Goal: Task Accomplishment & Management: Manage account settings

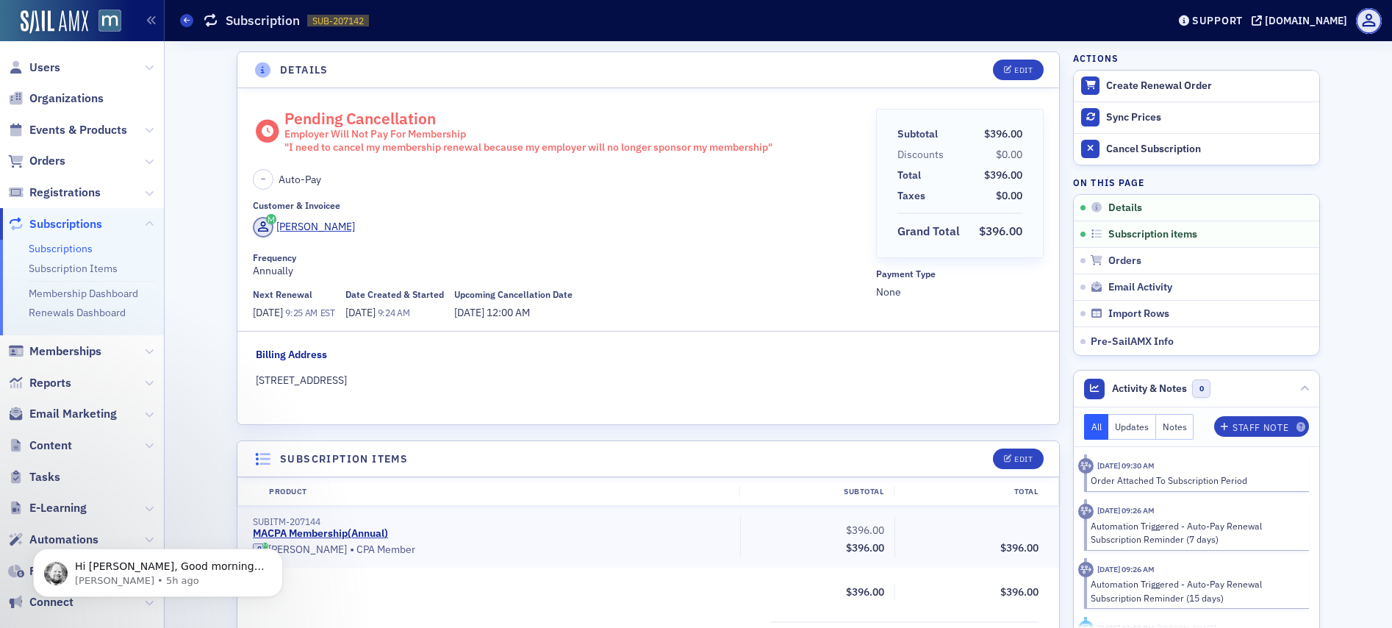
scroll to position [3, 0]
click at [44, 60] on span "Users" at bounding box center [44, 68] width 31 height 16
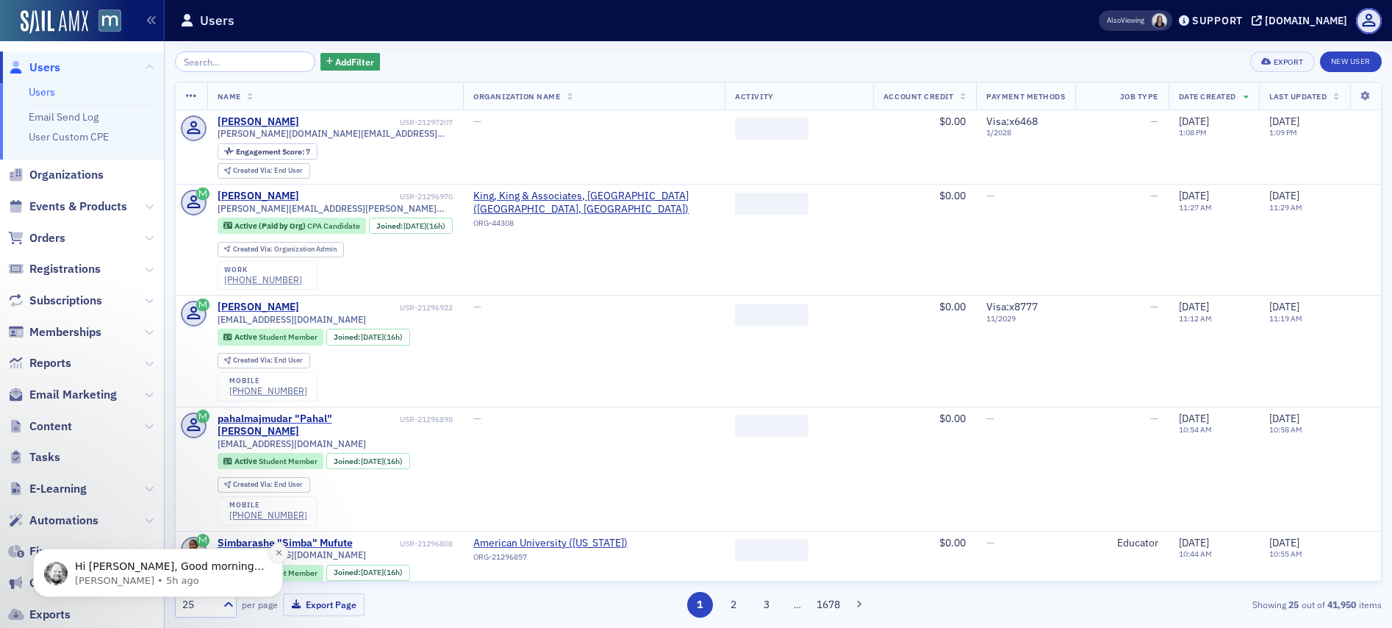
click at [270, 555] on button "Dismiss notification" at bounding box center [278, 552] width 19 height 19
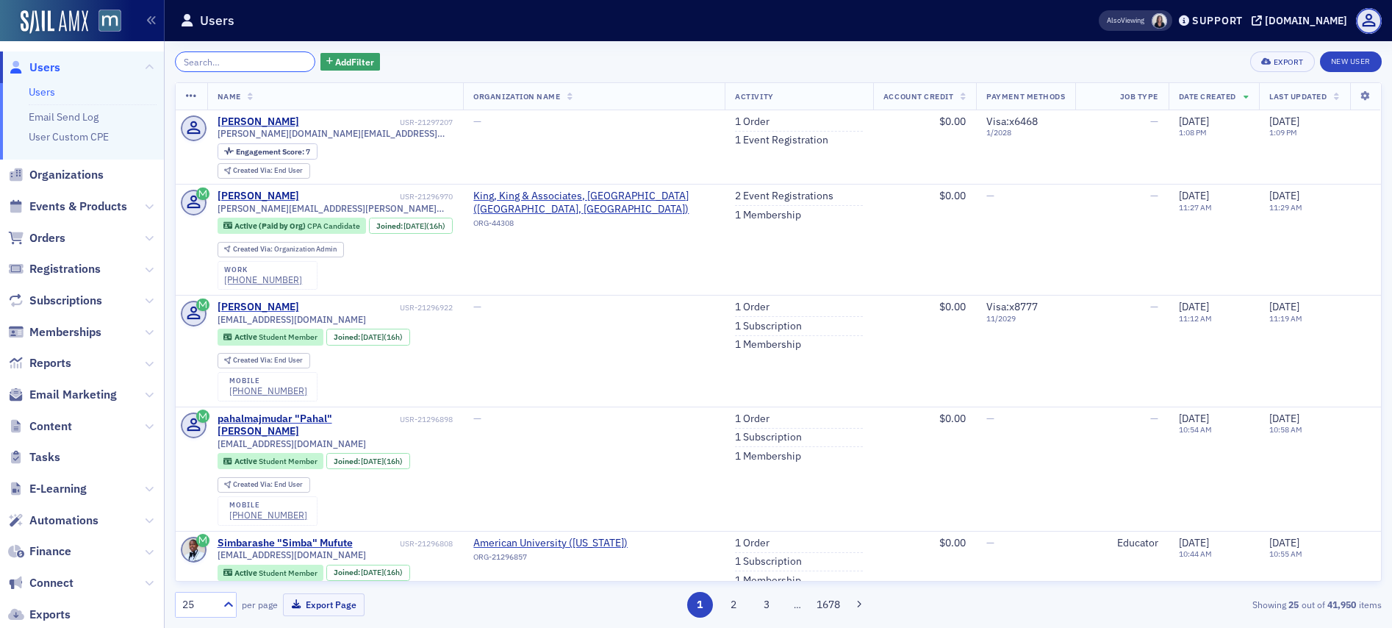
paste input "[PERSON_NAME]"
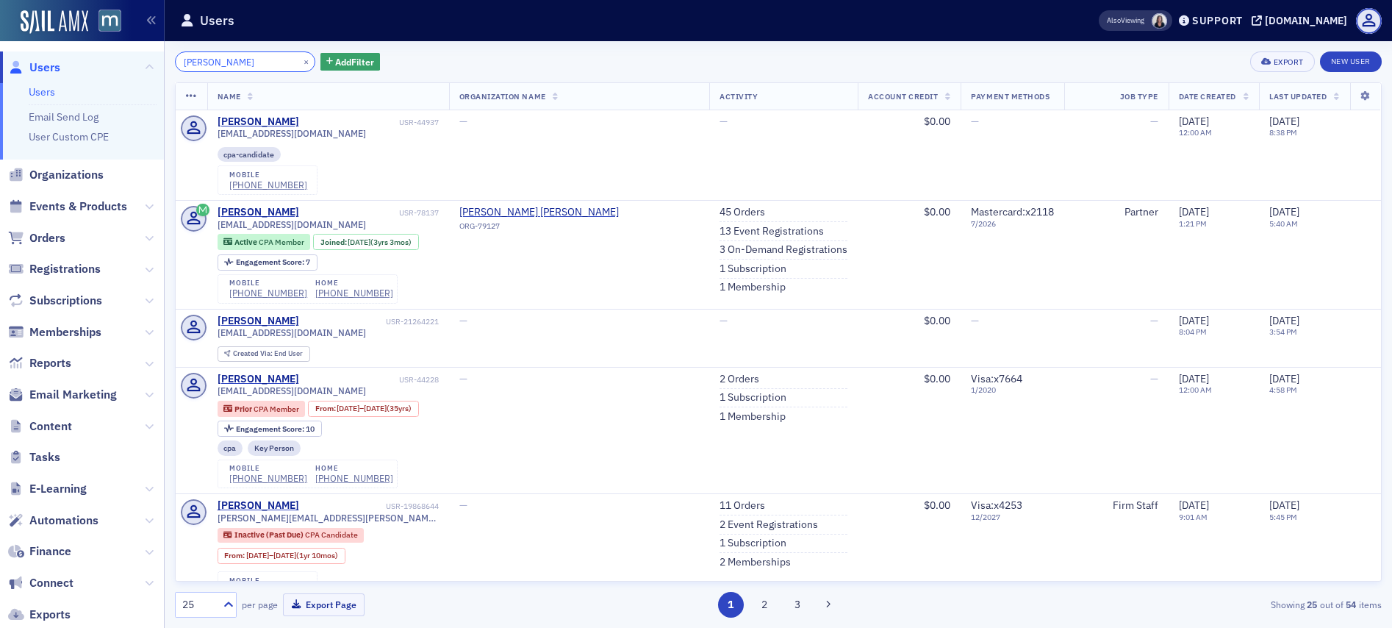
type input "[PERSON_NAME]"
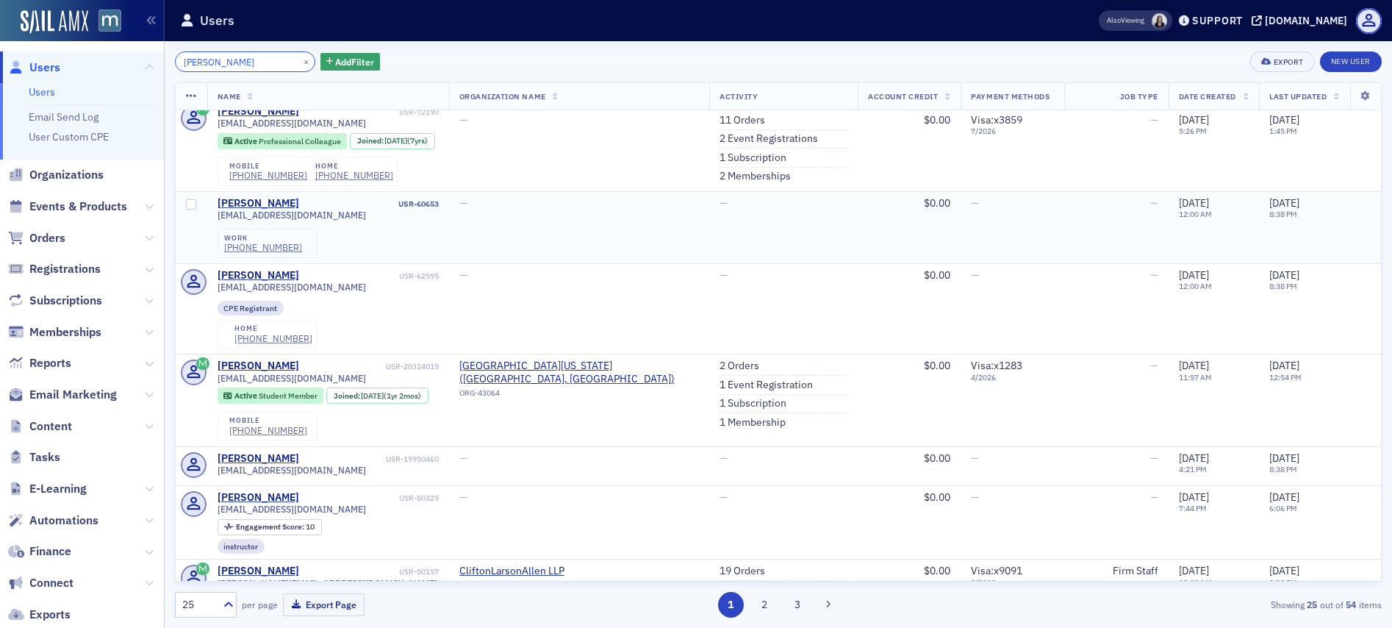
scroll to position [697, 0]
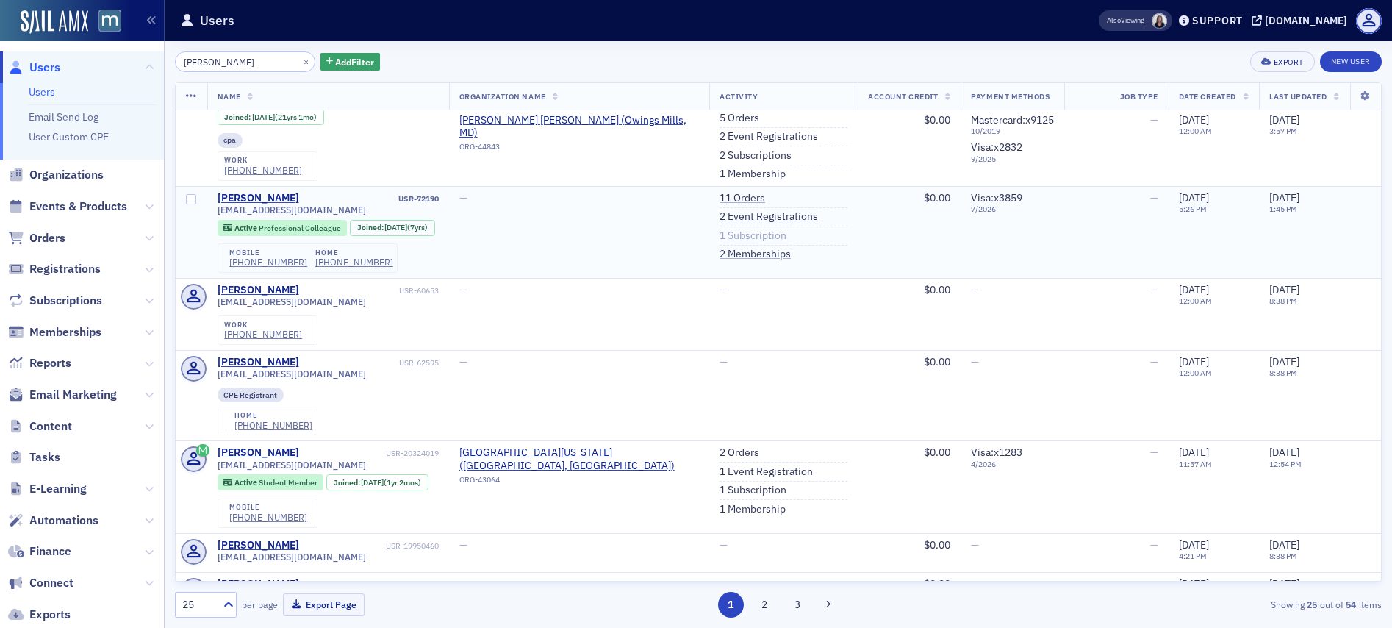
click at [737, 231] on link "1 Subscription" at bounding box center [752, 235] width 67 height 13
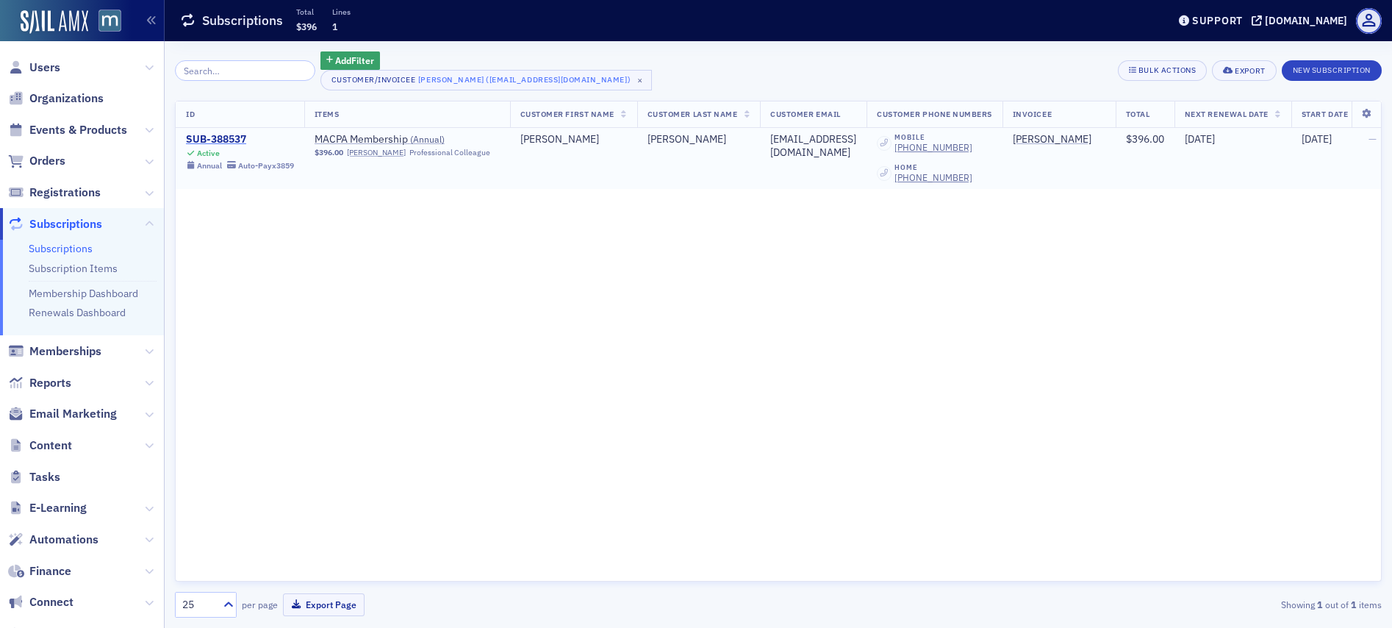
click at [220, 142] on div "SUB-388537" at bounding box center [240, 139] width 108 height 13
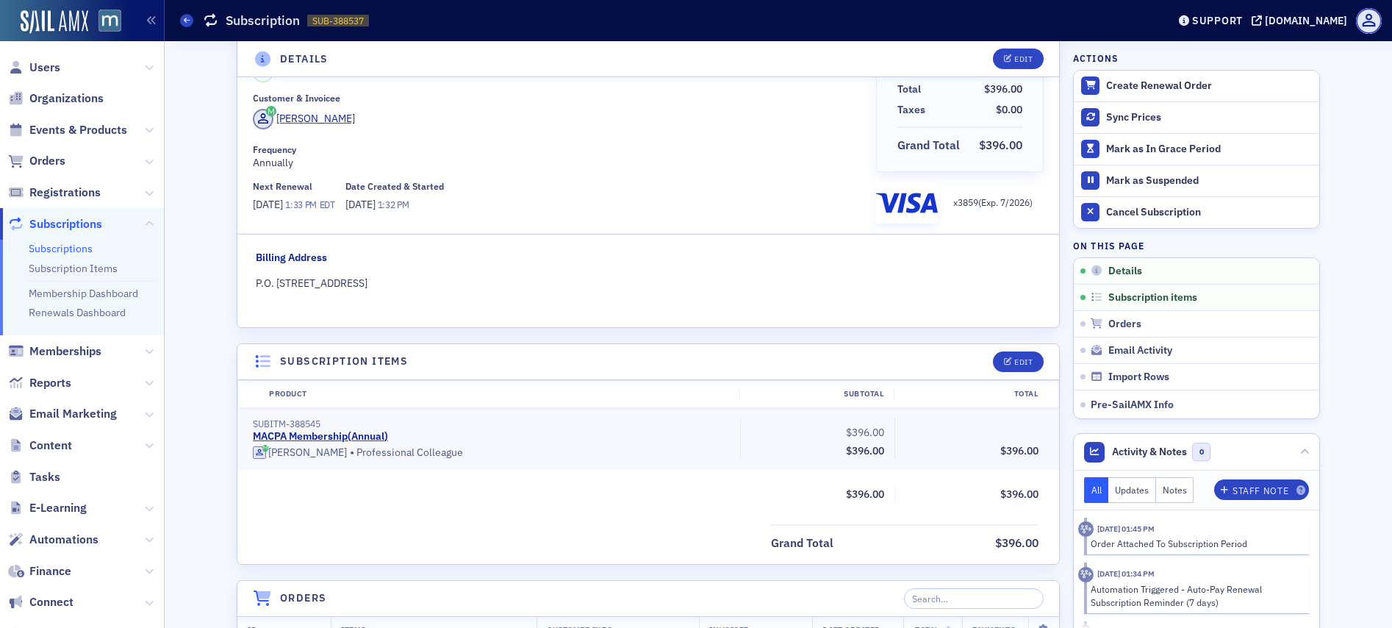
scroll to position [290, 0]
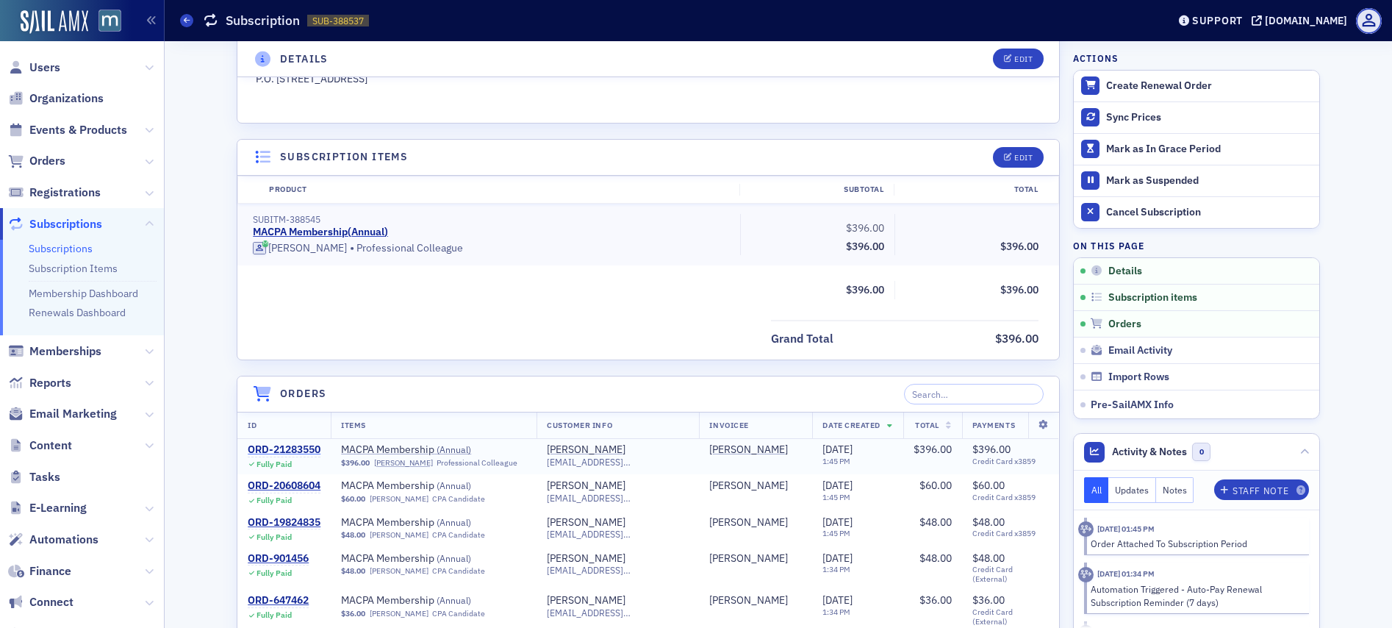
click at [295, 446] on div "ORD-21283550" at bounding box center [284, 449] width 73 height 13
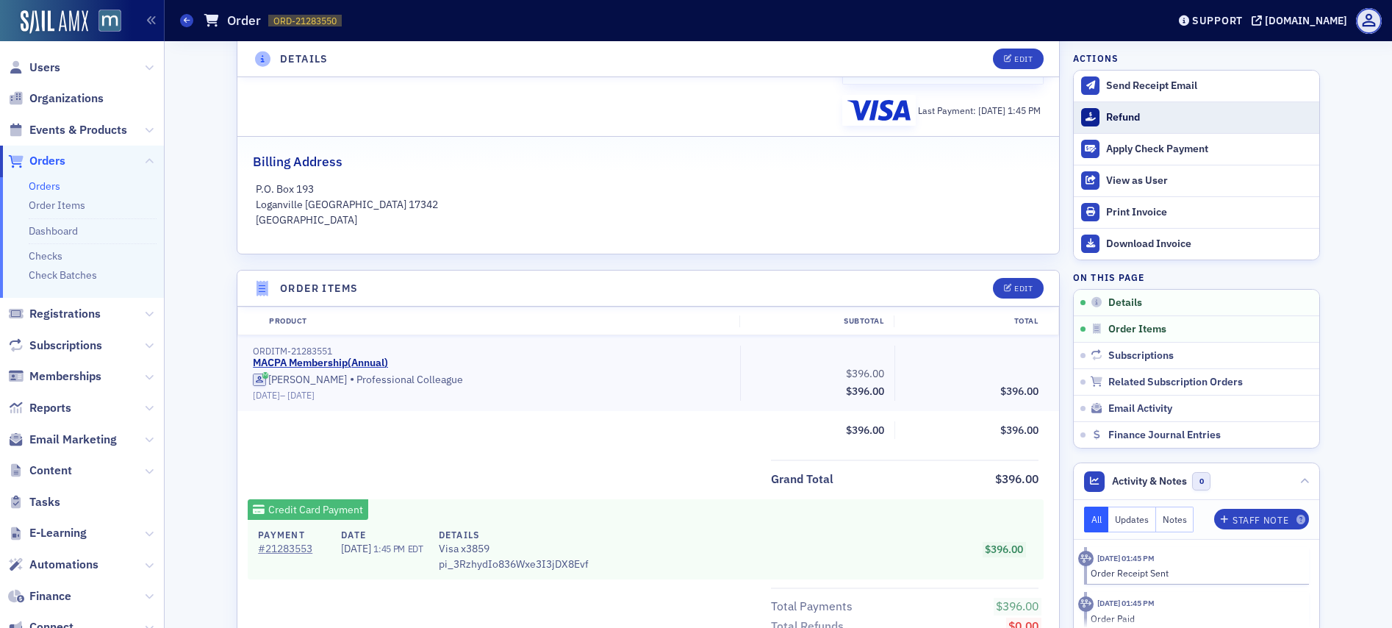
click at [1124, 118] on div "Refund" at bounding box center [1209, 117] width 206 height 13
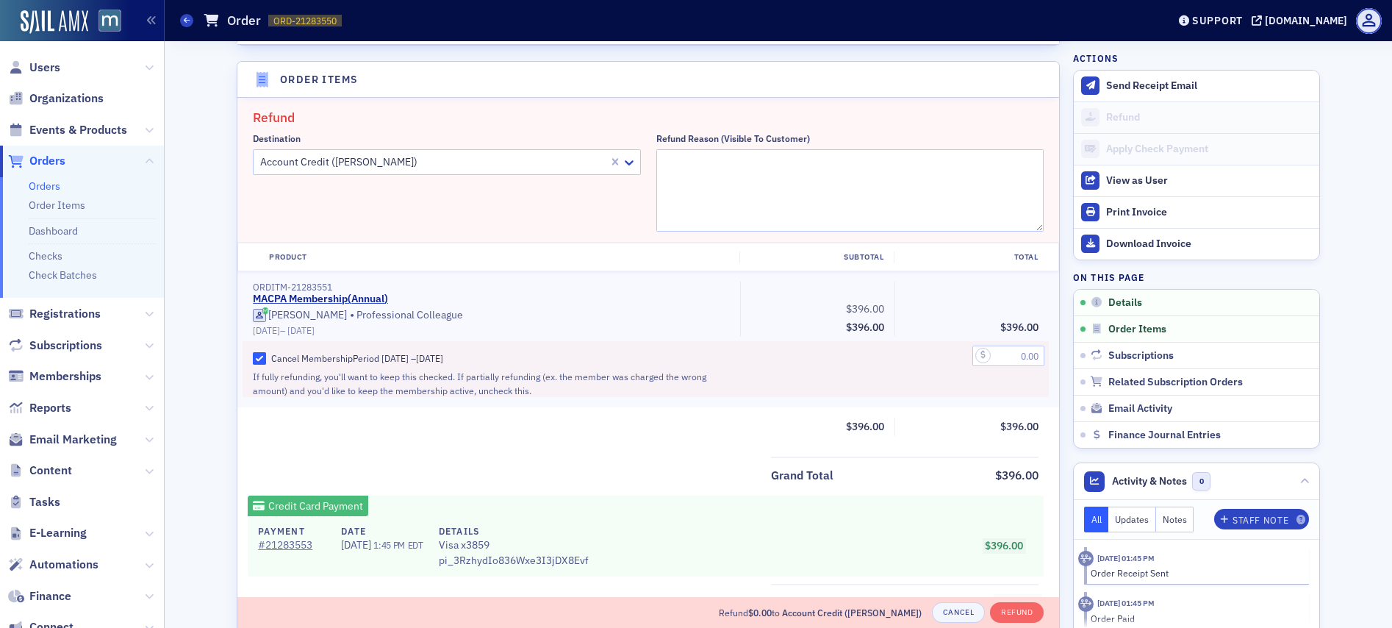
scroll to position [511, 0]
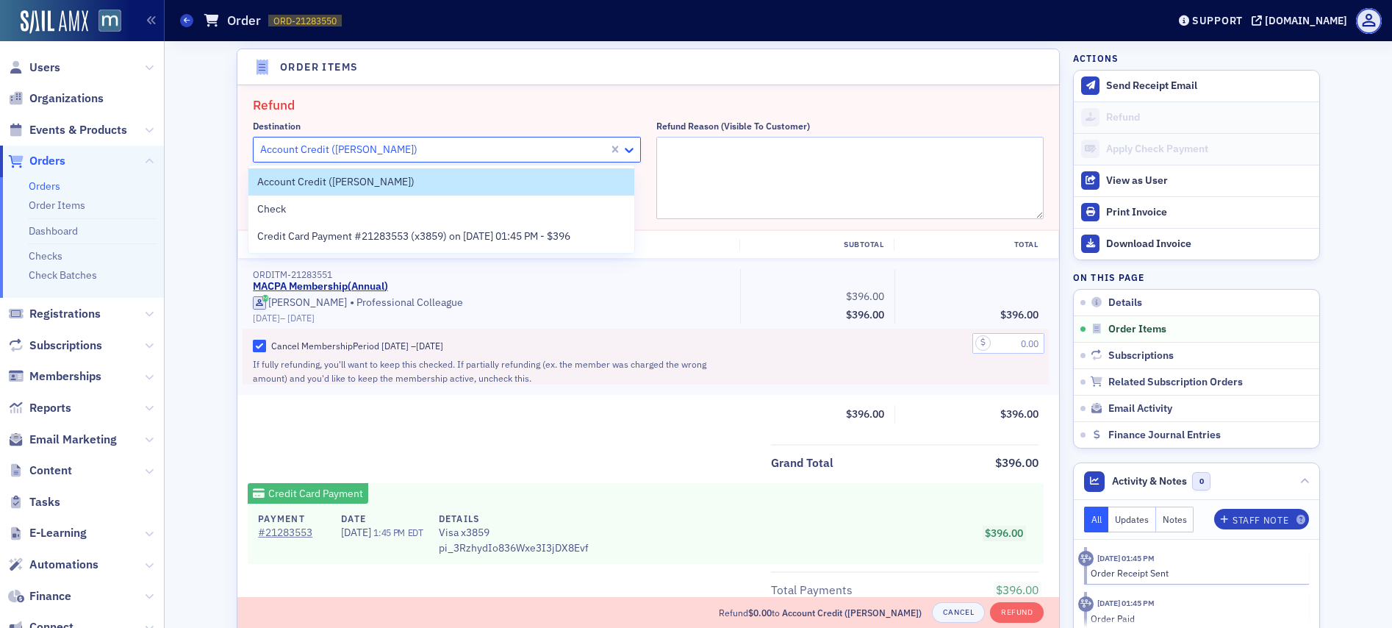
click at [627, 151] on icon at bounding box center [629, 150] width 15 height 15
click at [403, 241] on span "Credit Card Payment #21283553 (x3859) on [DATE] 01:45 PM - $396" at bounding box center [413, 236] width 313 height 15
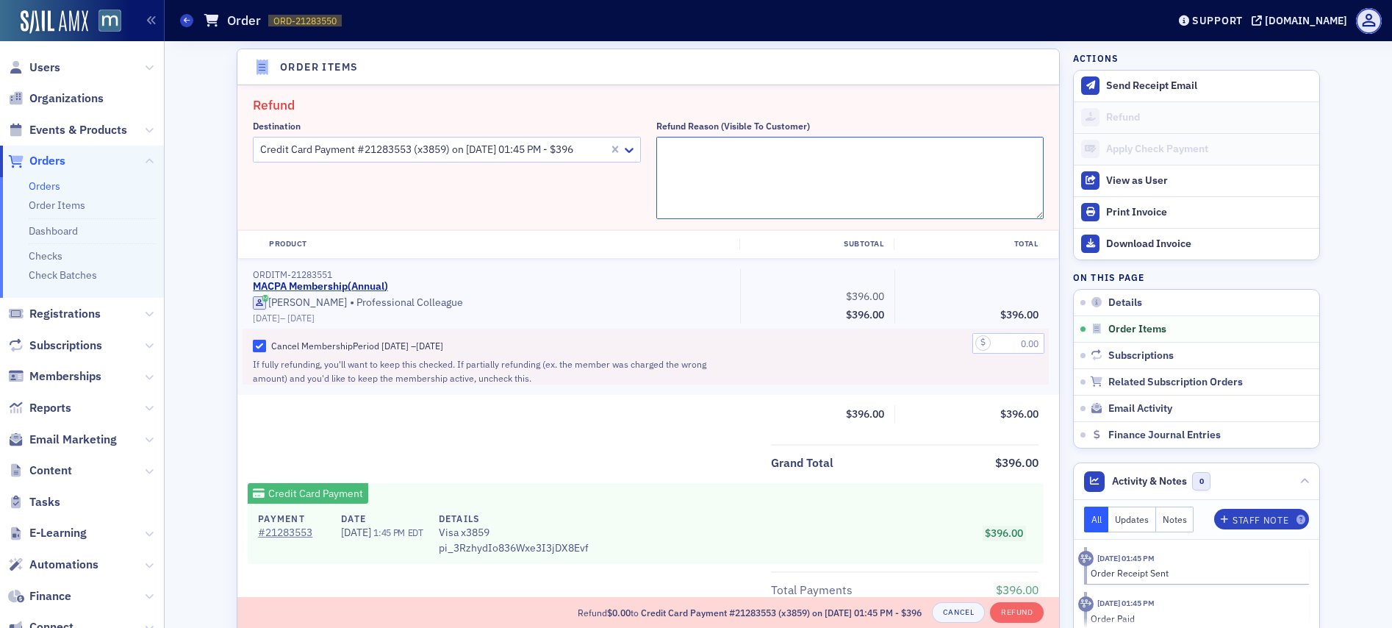
click at [717, 158] on textarea "Refund Reason (Visible to Customer)" at bounding box center [850, 178] width 388 height 82
paste textarea "Hi, my name is [PERSON_NAME]. And I am calling regarding a membership charge th…"
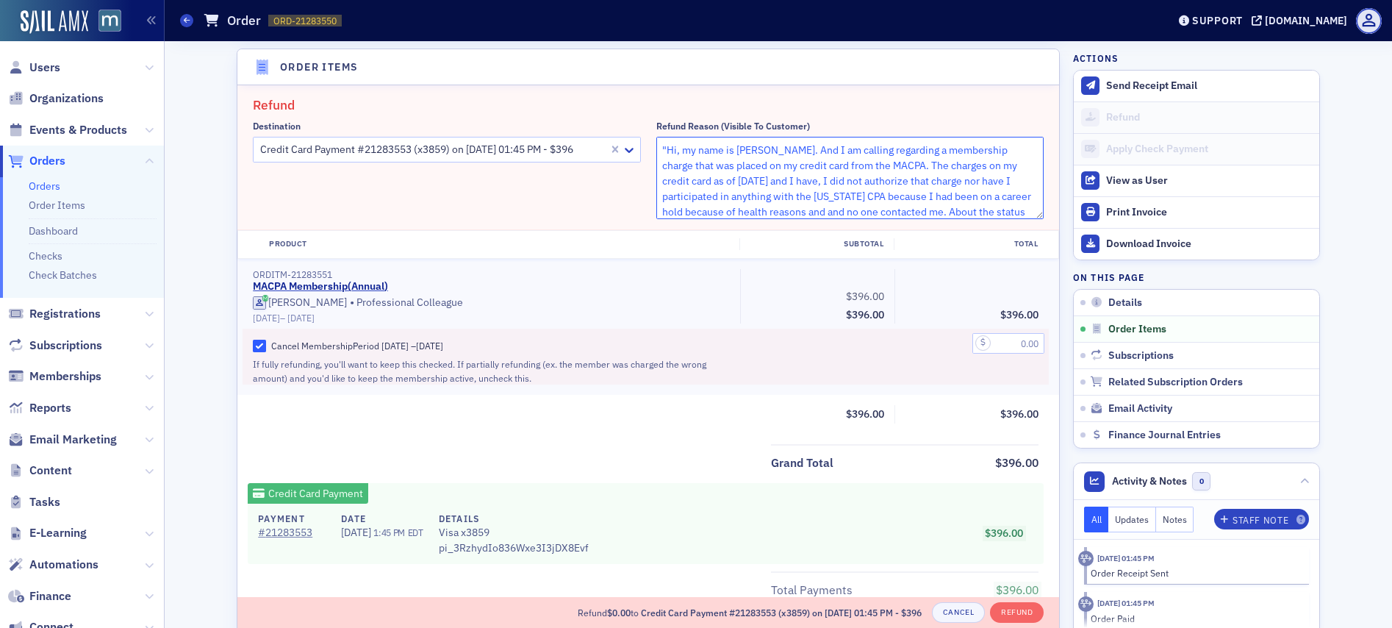
scroll to position [77, 0]
click at [830, 195] on textarea ""Hi, my name is [PERSON_NAME]. And I am calling regarding a membership charge t…" at bounding box center [850, 178] width 388 height 82
type textarea ""Hi, my name is [PERSON_NAME]. And I am calling regarding a membership charge t…"
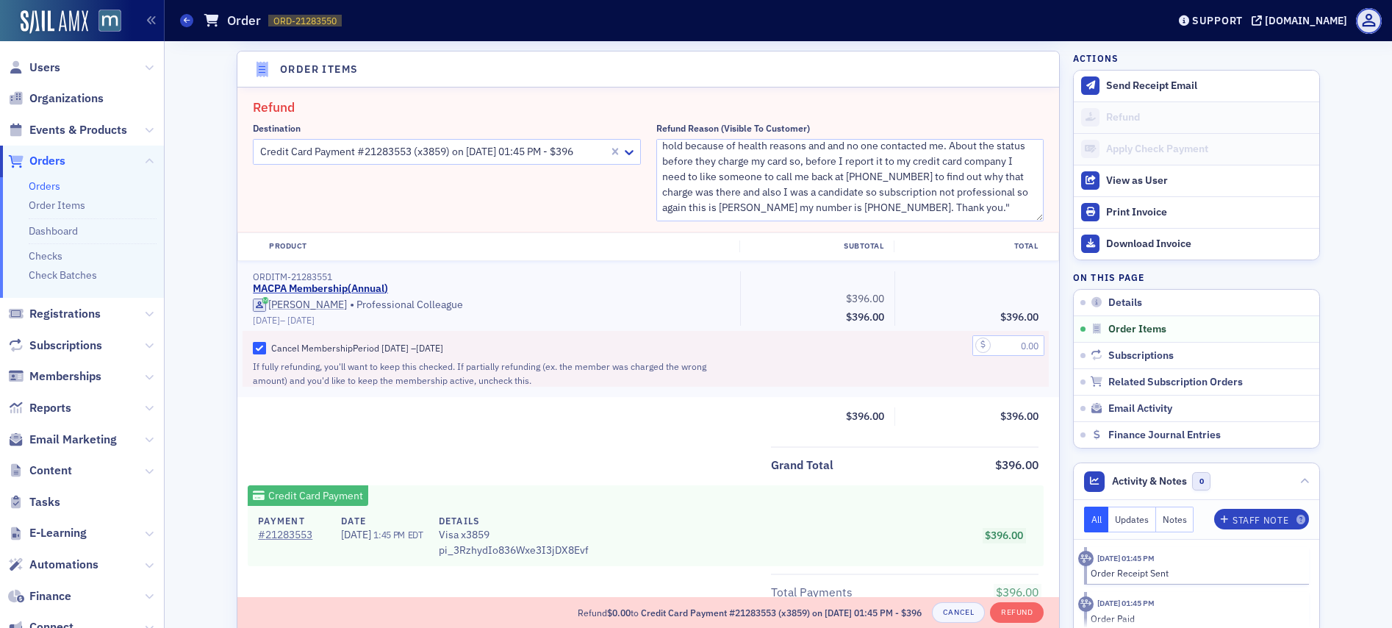
click at [1000, 332] on div at bounding box center [971, 359] width 154 height 56
click at [1003, 345] on input "text" at bounding box center [1008, 345] width 72 height 21
type input "396.00"
click at [958, 332] on div "396.00" at bounding box center [971, 359] width 154 height 56
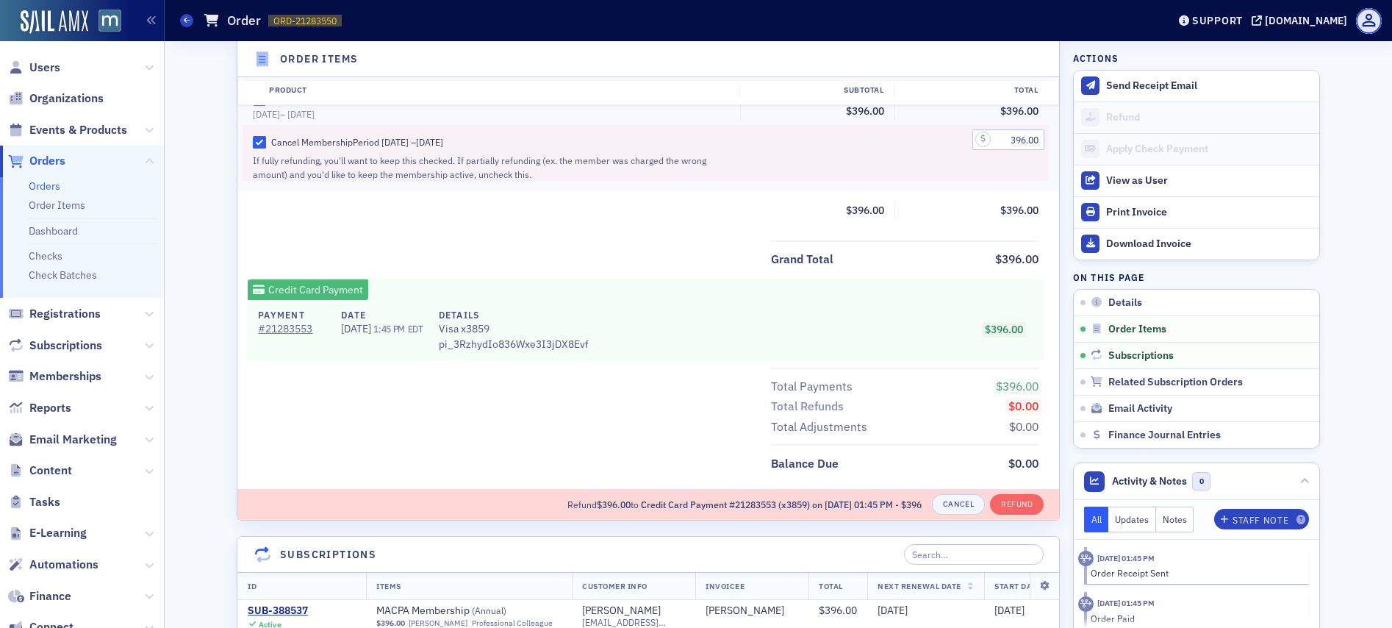
scroll to position [719, 0]
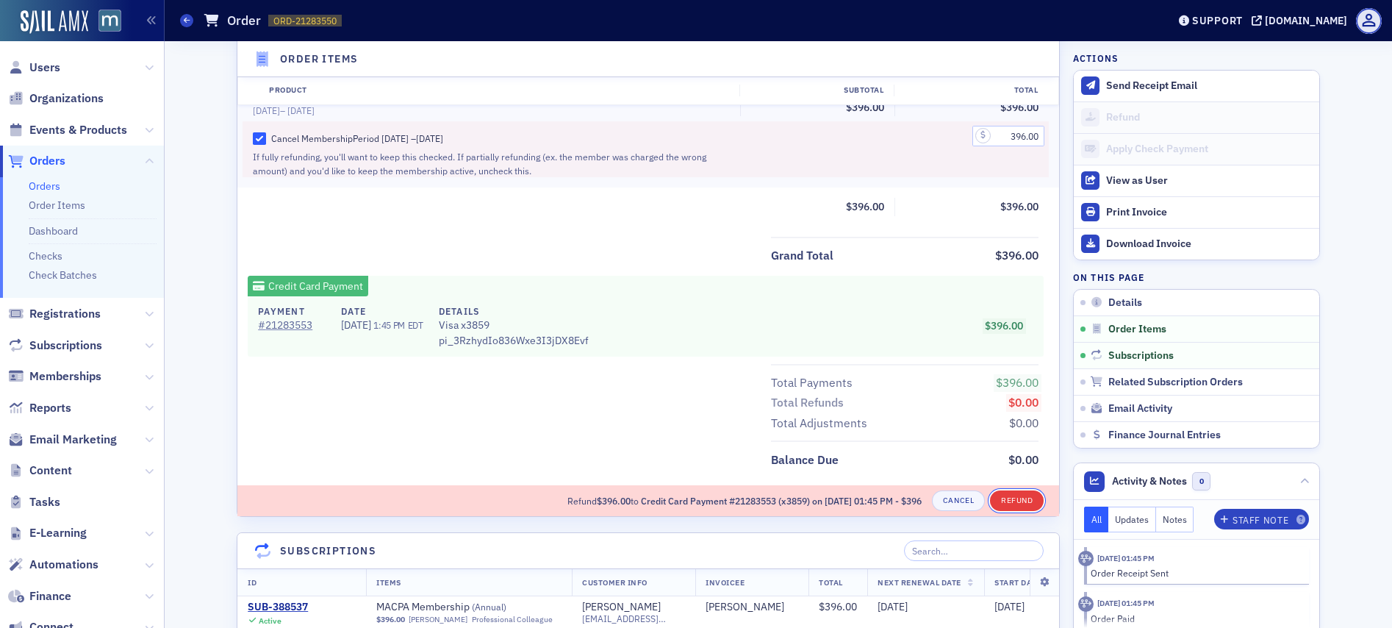
click at [1010, 493] on button "Refund" at bounding box center [1017, 500] width 54 height 21
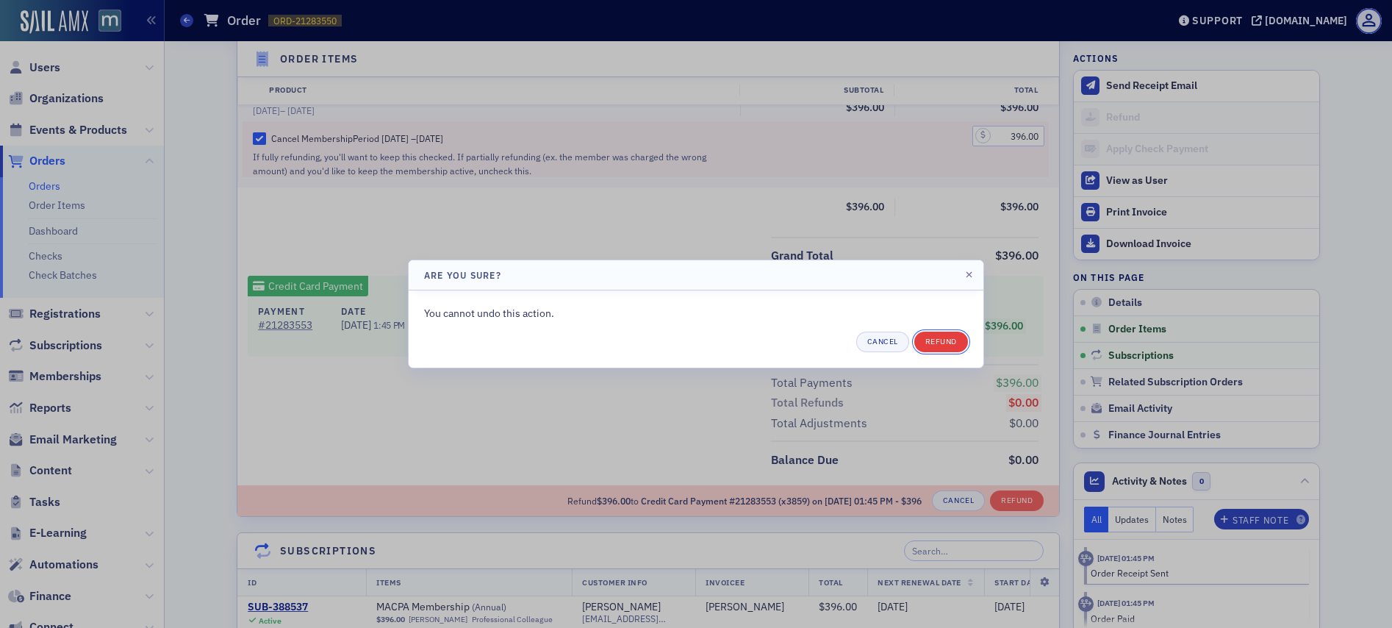
click at [952, 331] on div "Cancel Refund" at bounding box center [696, 341] width 544 height 21
click at [927, 332] on button "Refund" at bounding box center [941, 341] width 54 height 21
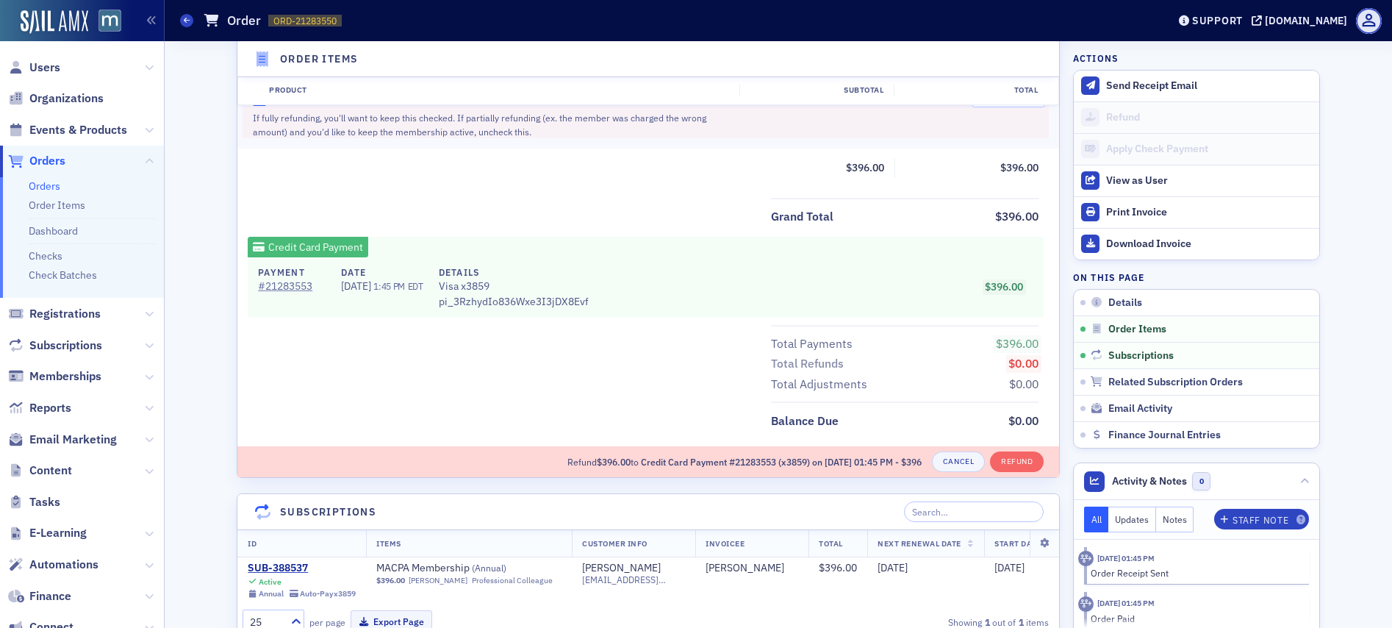
scroll to position [838, 0]
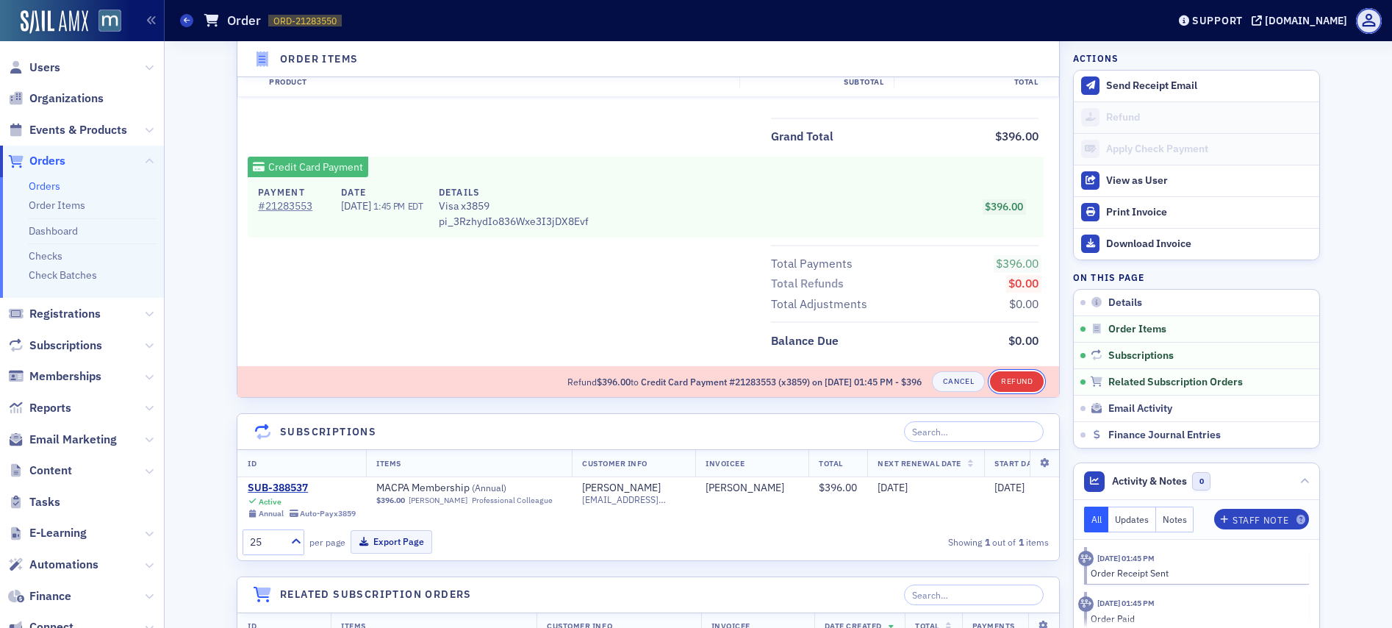
click at [1017, 378] on button "Refund" at bounding box center [1017, 381] width 54 height 21
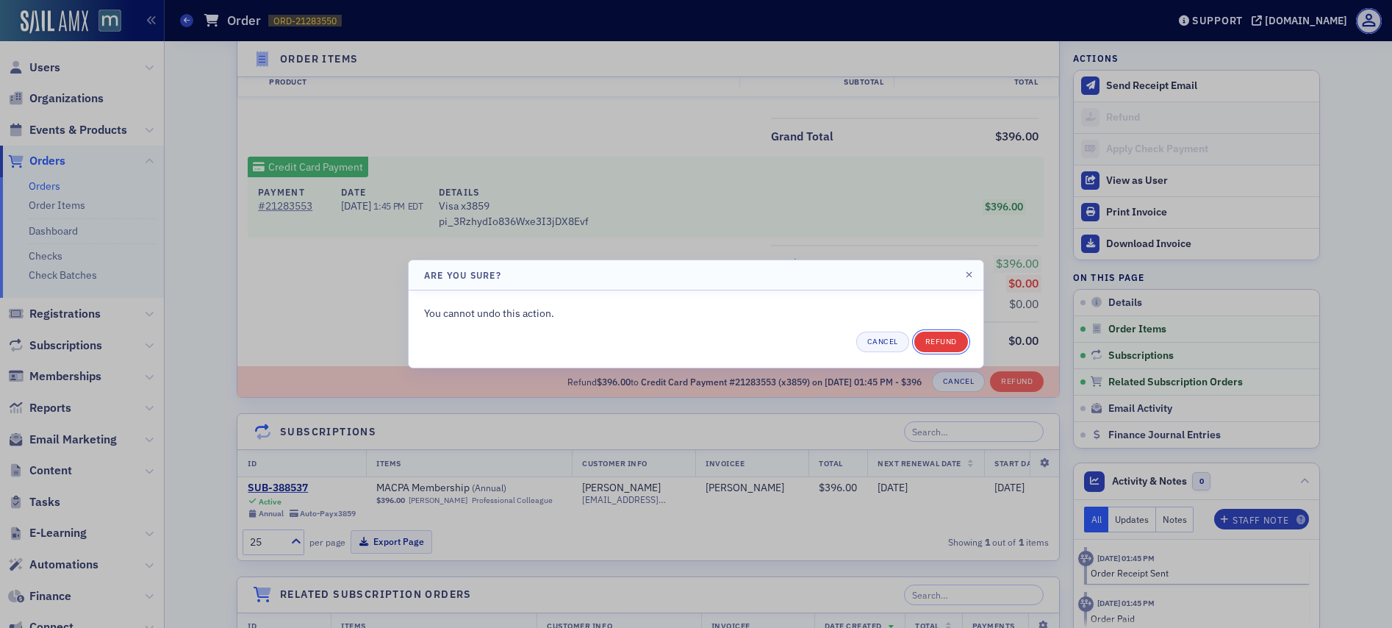
click at [943, 337] on button "Refund" at bounding box center [941, 341] width 54 height 21
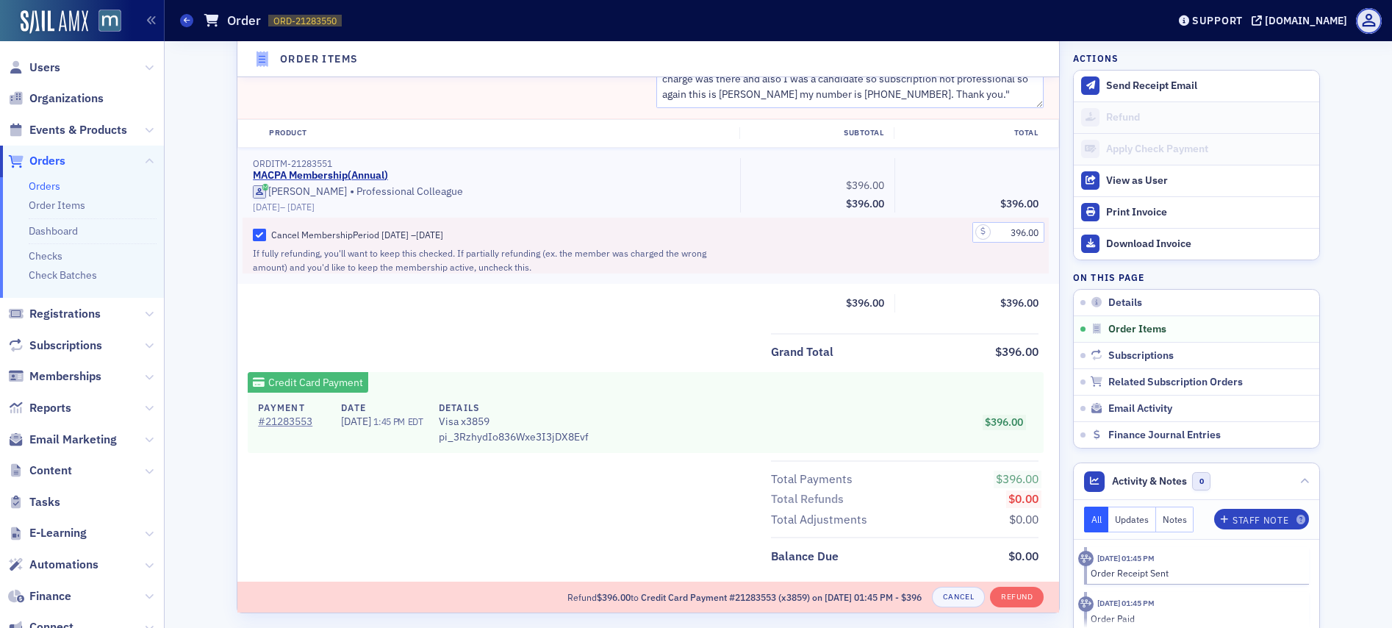
scroll to position [0, 0]
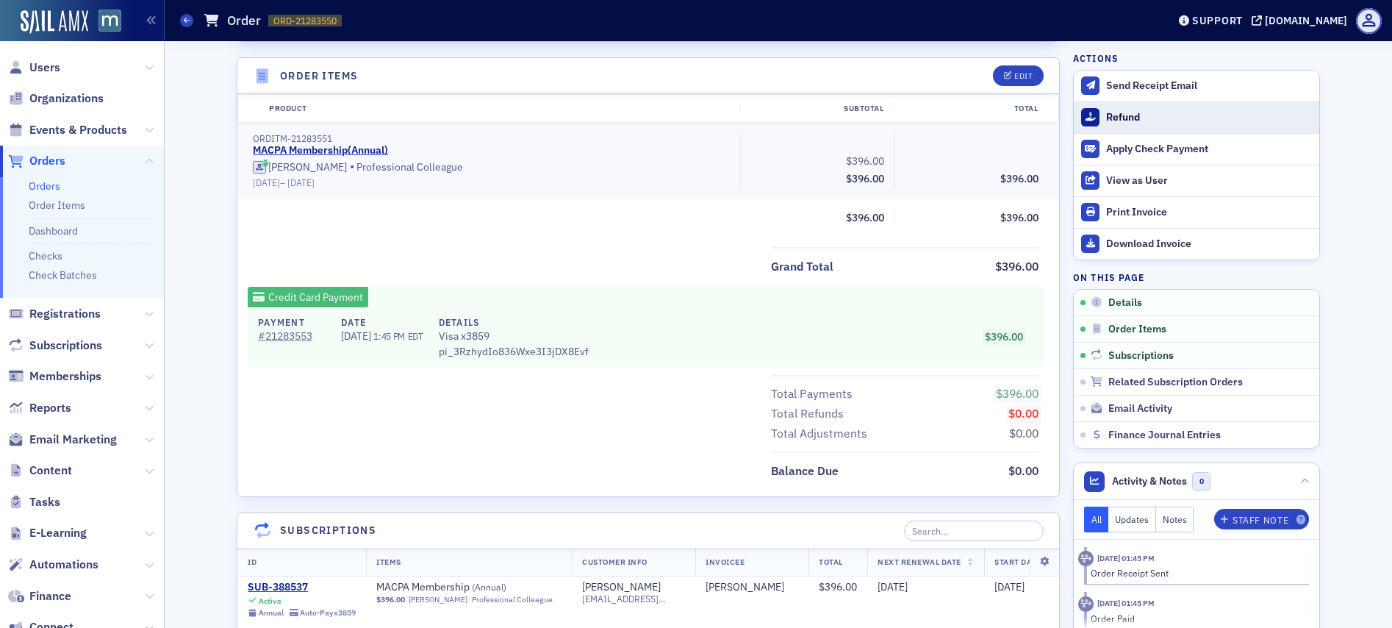
click at [1107, 114] on div "Refund" at bounding box center [1209, 117] width 206 height 13
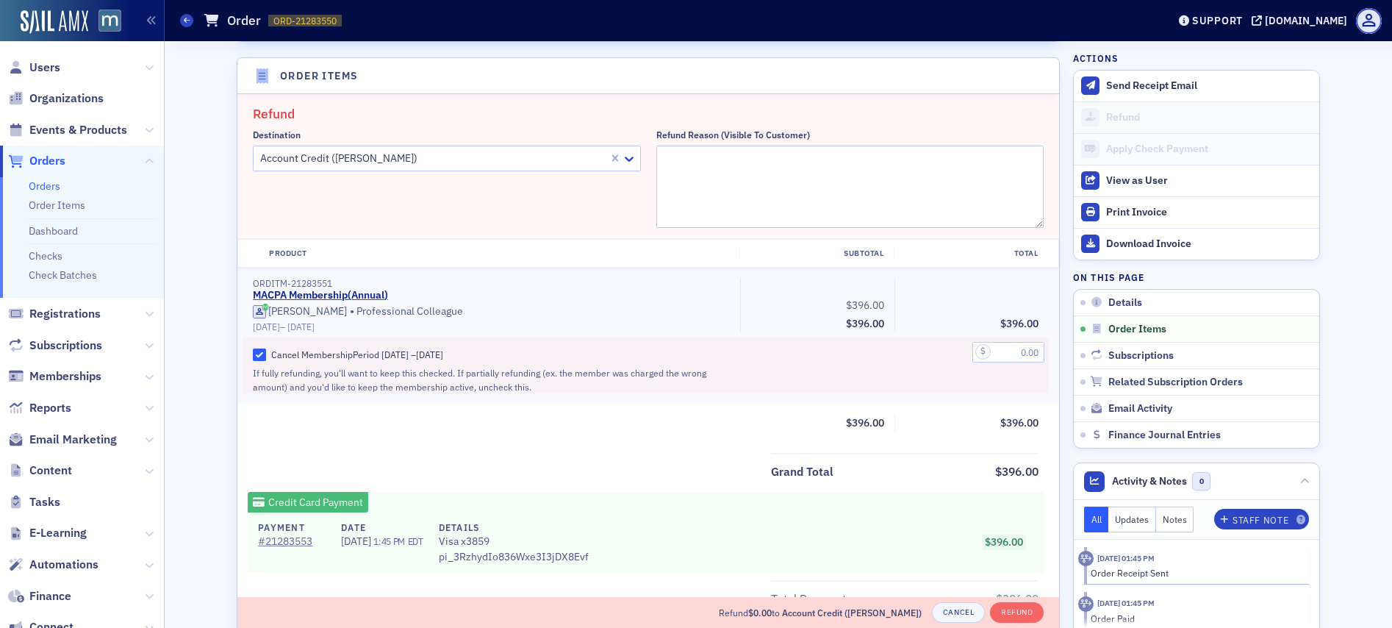
scroll to position [511, 0]
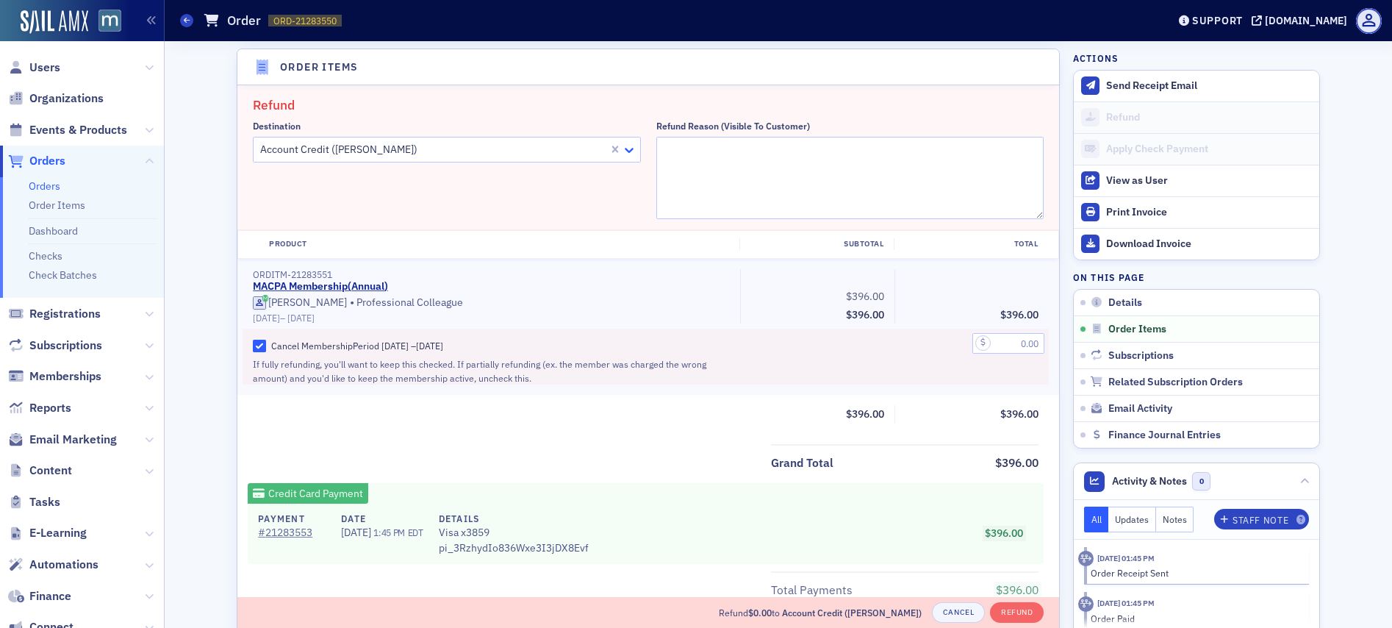
click at [624, 149] on icon at bounding box center [629, 150] width 15 height 15
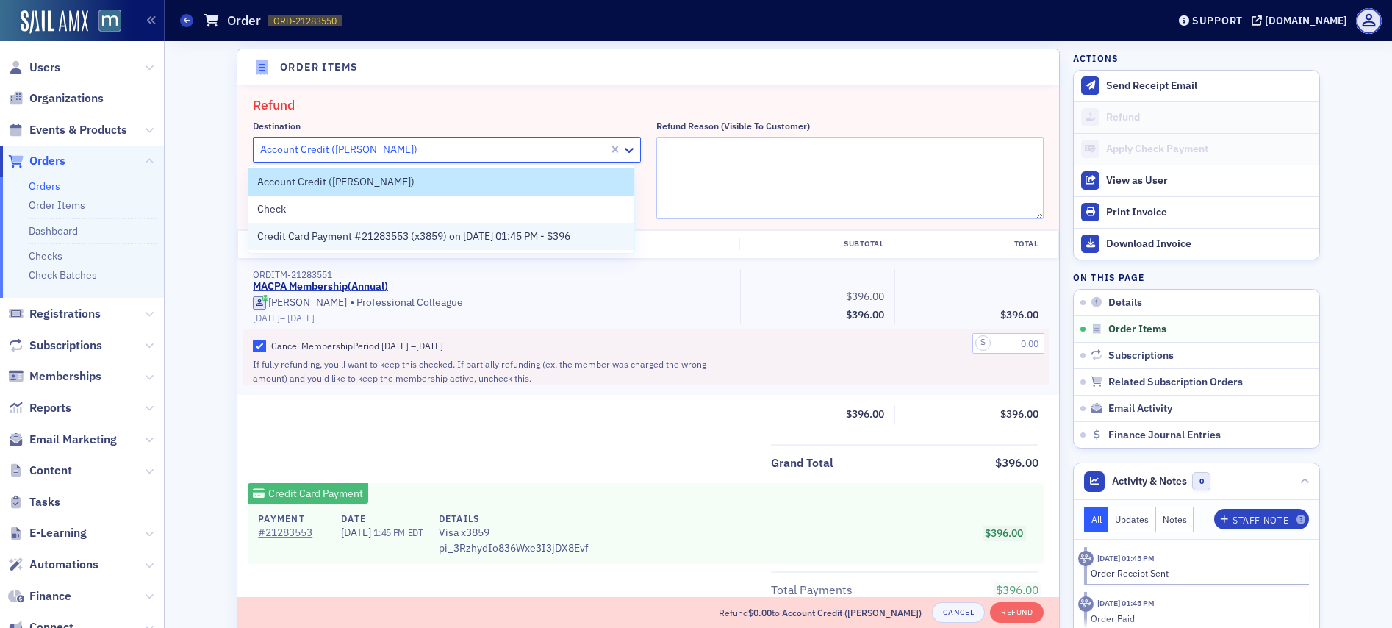
click at [506, 229] on span "Credit Card Payment #21283553 (x3859) on [DATE] 01:45 PM - $396" at bounding box center [413, 236] width 313 height 15
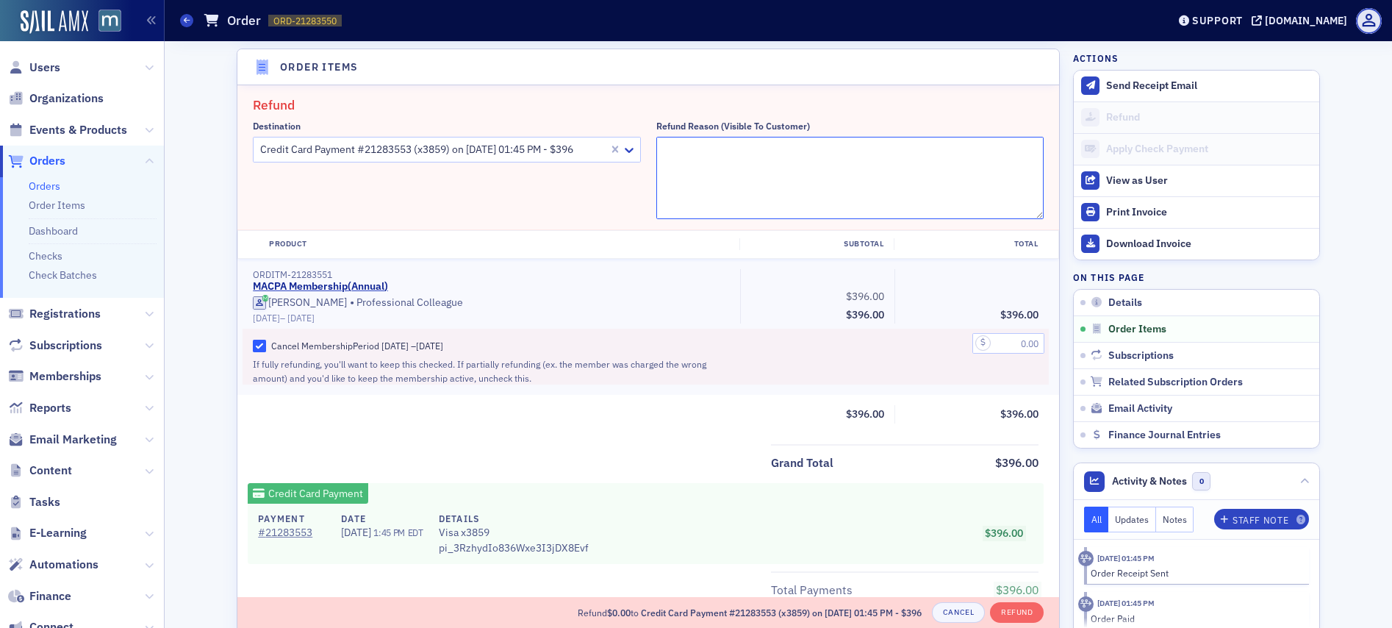
click at [738, 152] on textarea "Refund Reason (Visible to Customer)" at bounding box center [850, 178] width 388 height 82
paste textarea "The charges on my credit card as of August 24th, 2025 and I have, I did not aut…"
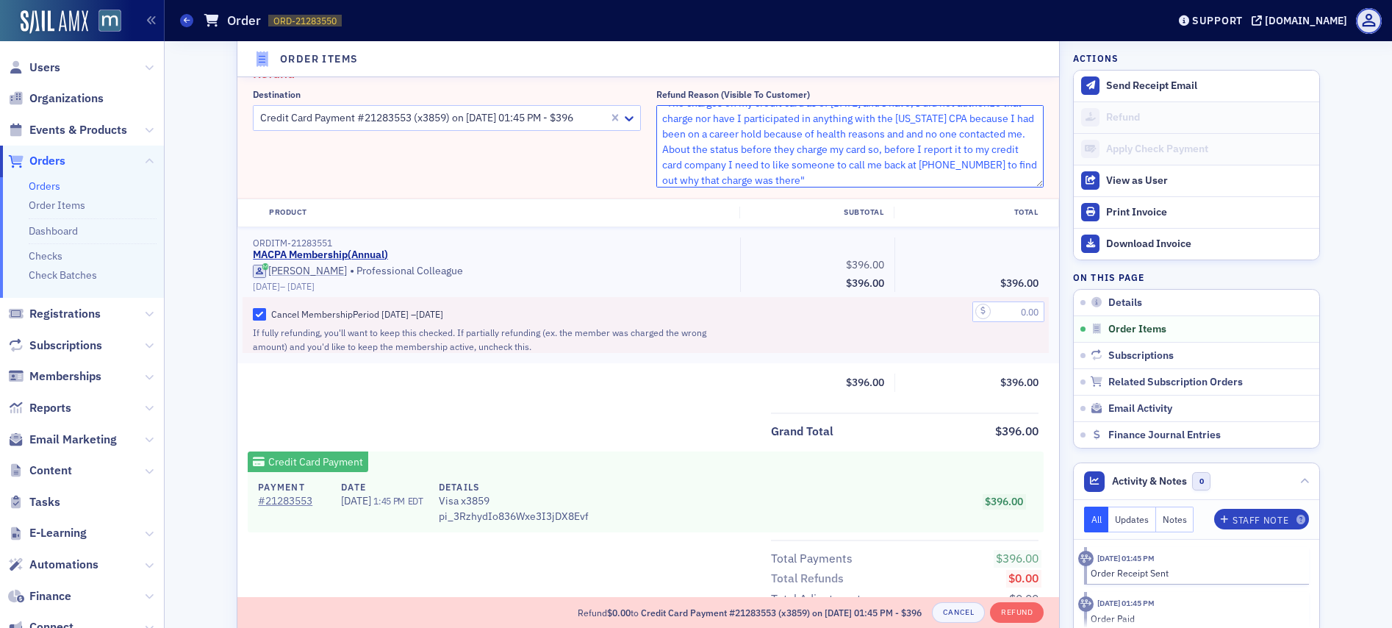
scroll to position [571, 0]
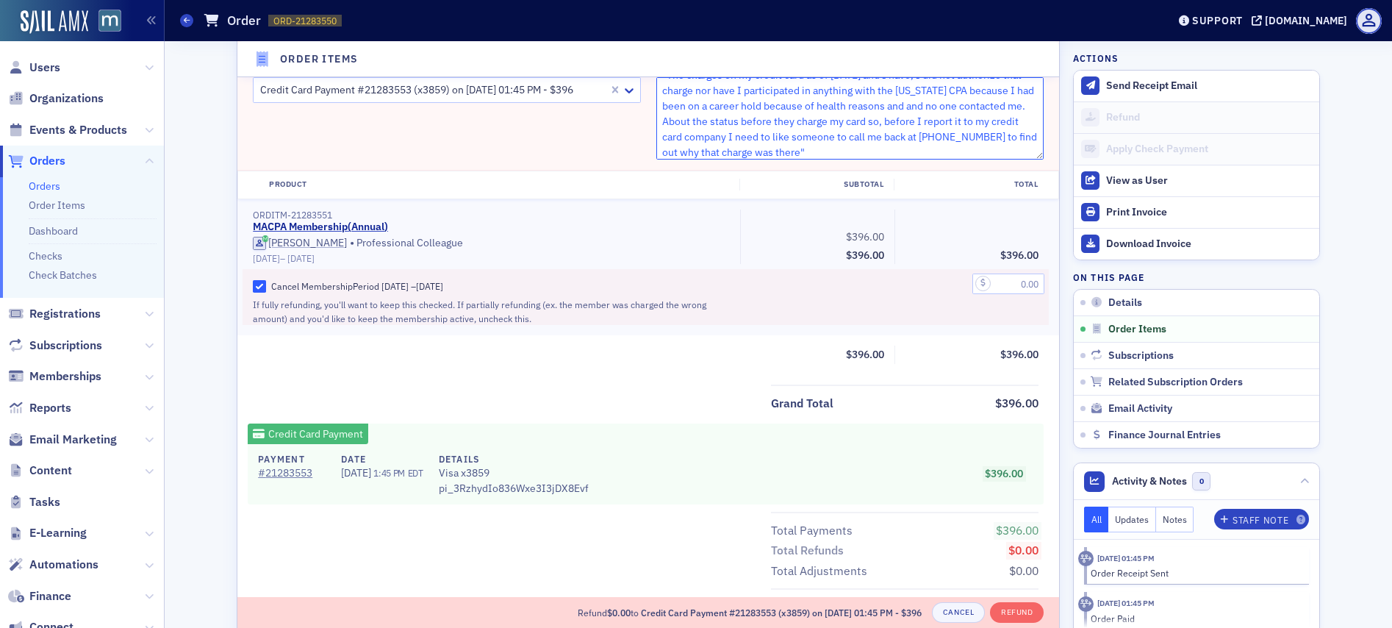
type textarea ""The charges on my credit card as of August 24th, 2025 and I have, I did not au…"
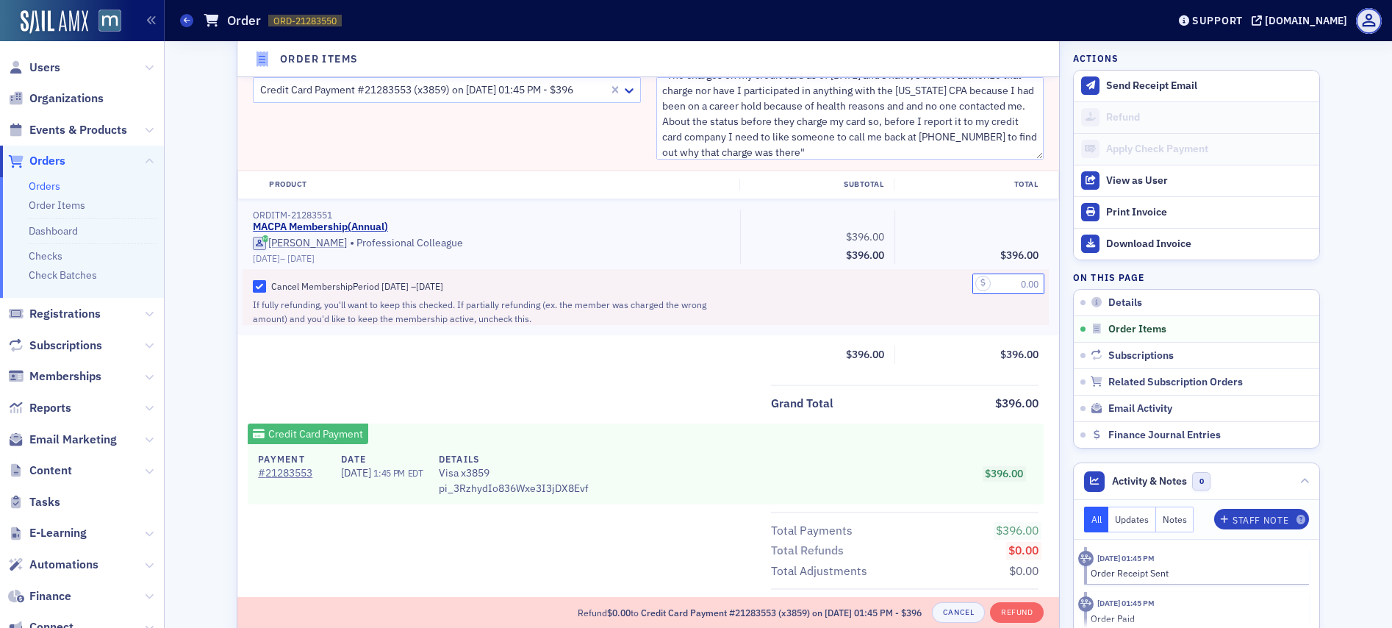
click at [1014, 290] on input "text" at bounding box center [1008, 283] width 72 height 21
type input "396.00"
click at [946, 326] on div "ORDITM-21283551 MACPA Membership ( Annual ) Tracey Claxton • Professional Colle…" at bounding box center [648, 267] width 822 height 136
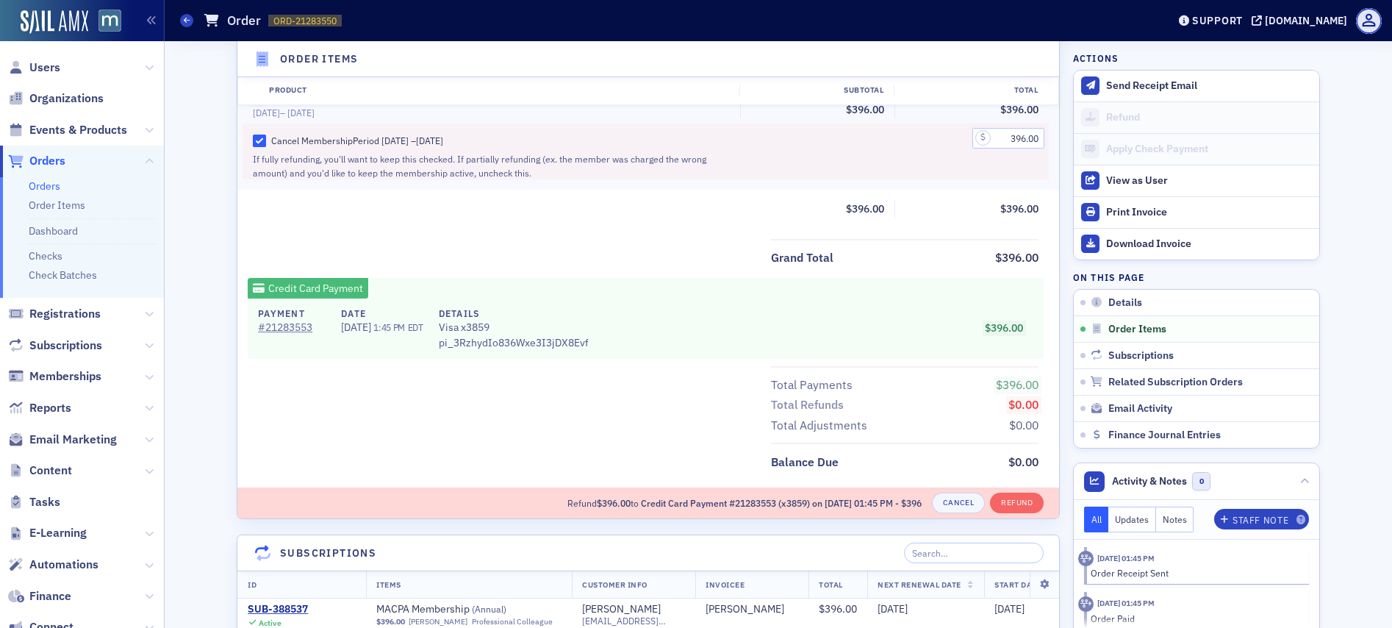
scroll to position [783, 0]
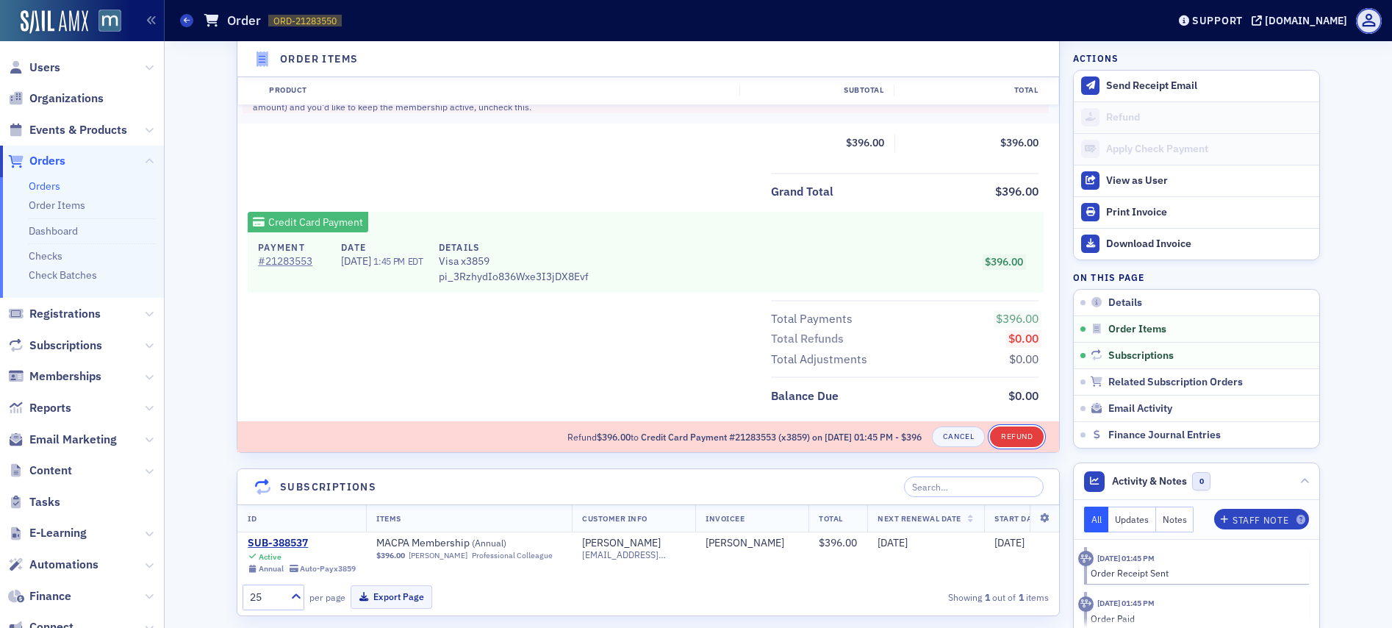
click at [1007, 431] on button "Refund" at bounding box center [1017, 436] width 54 height 21
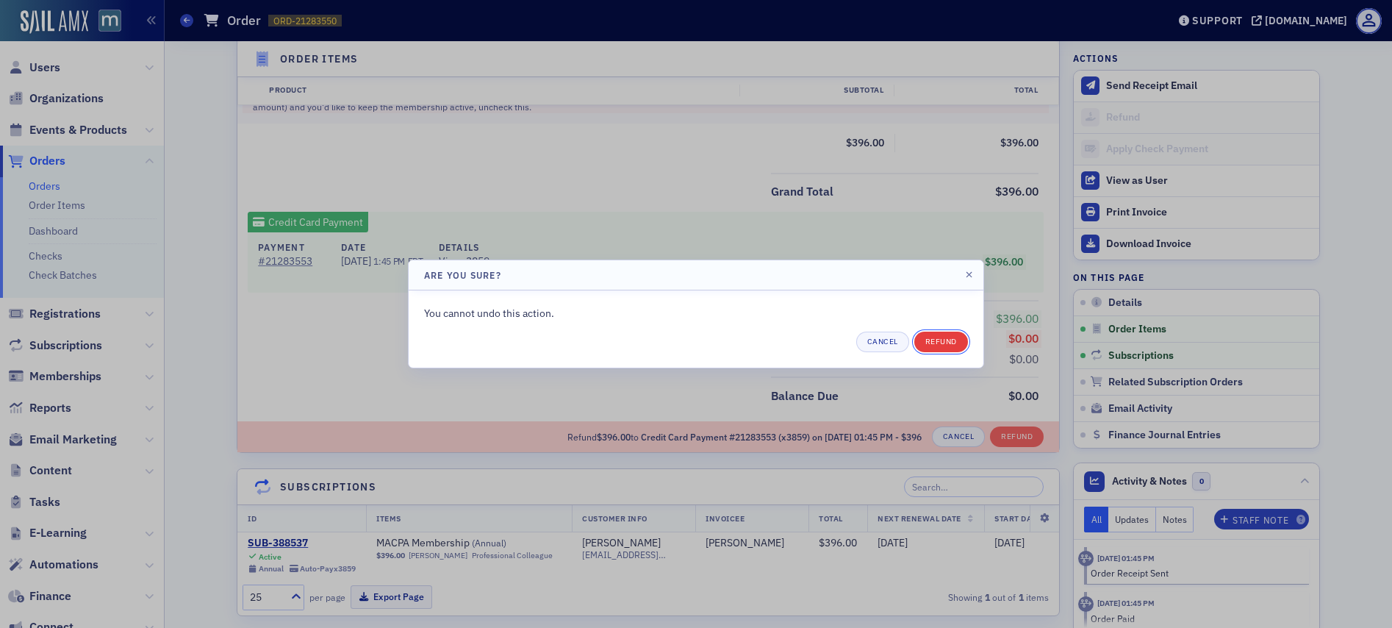
click at [938, 342] on button "Refund" at bounding box center [941, 341] width 54 height 21
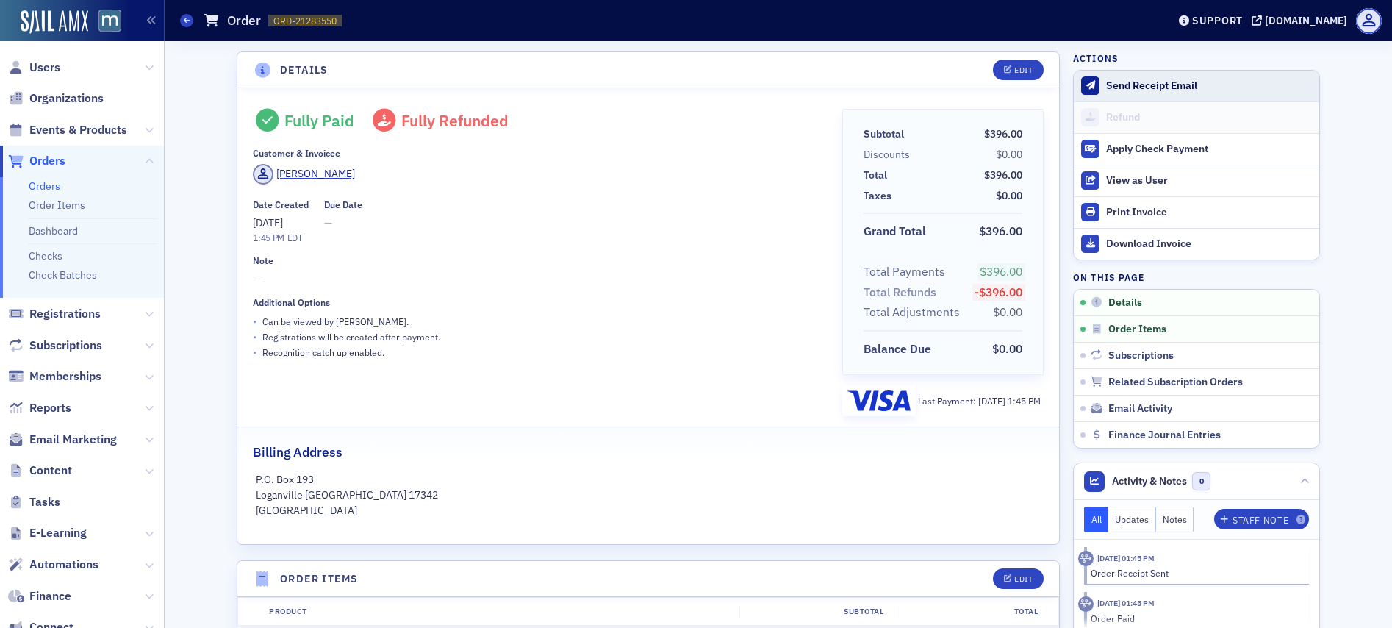
click at [1145, 83] on div "Send Receipt Email" at bounding box center [1209, 85] width 206 height 13
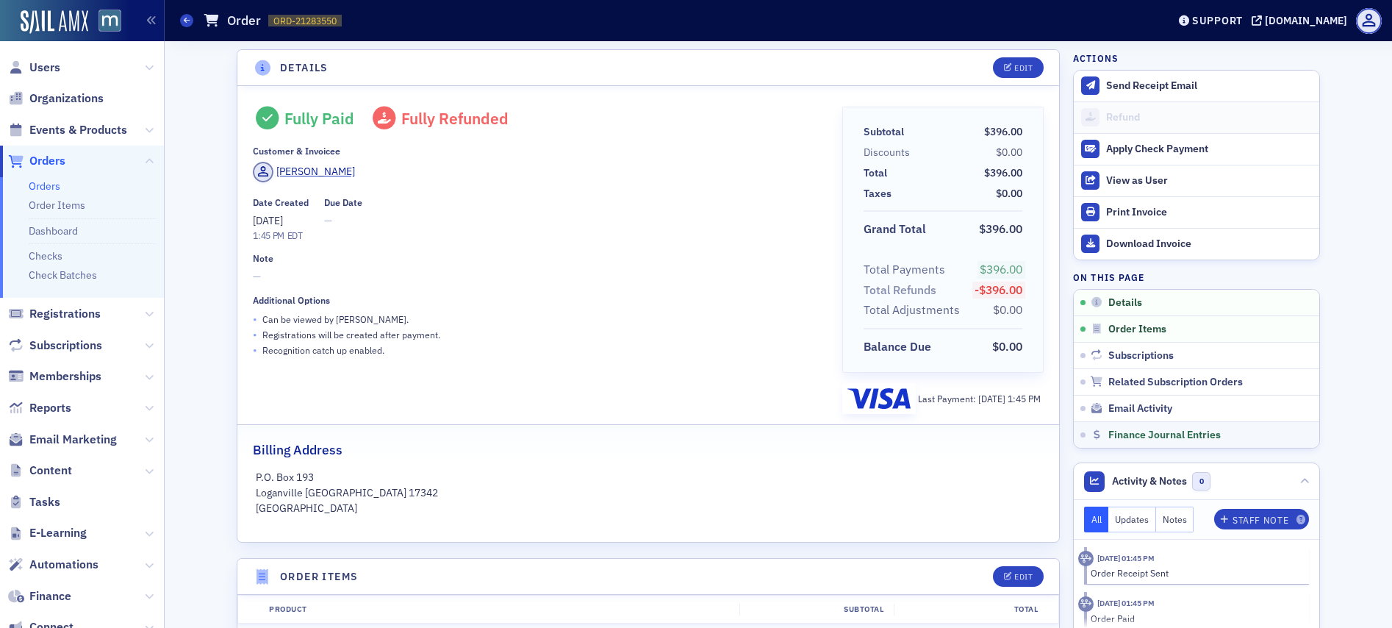
scroll to position [10, 0]
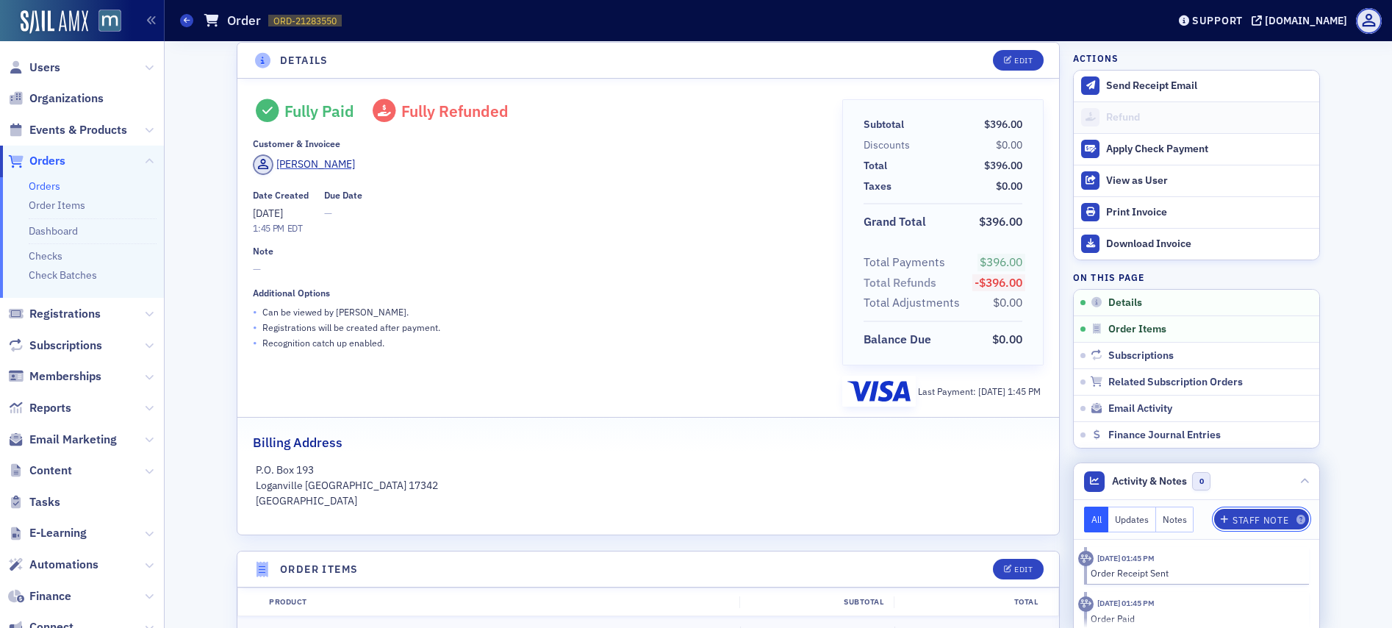
click at [1253, 522] on div "Staff Note" at bounding box center [1260, 520] width 56 height 8
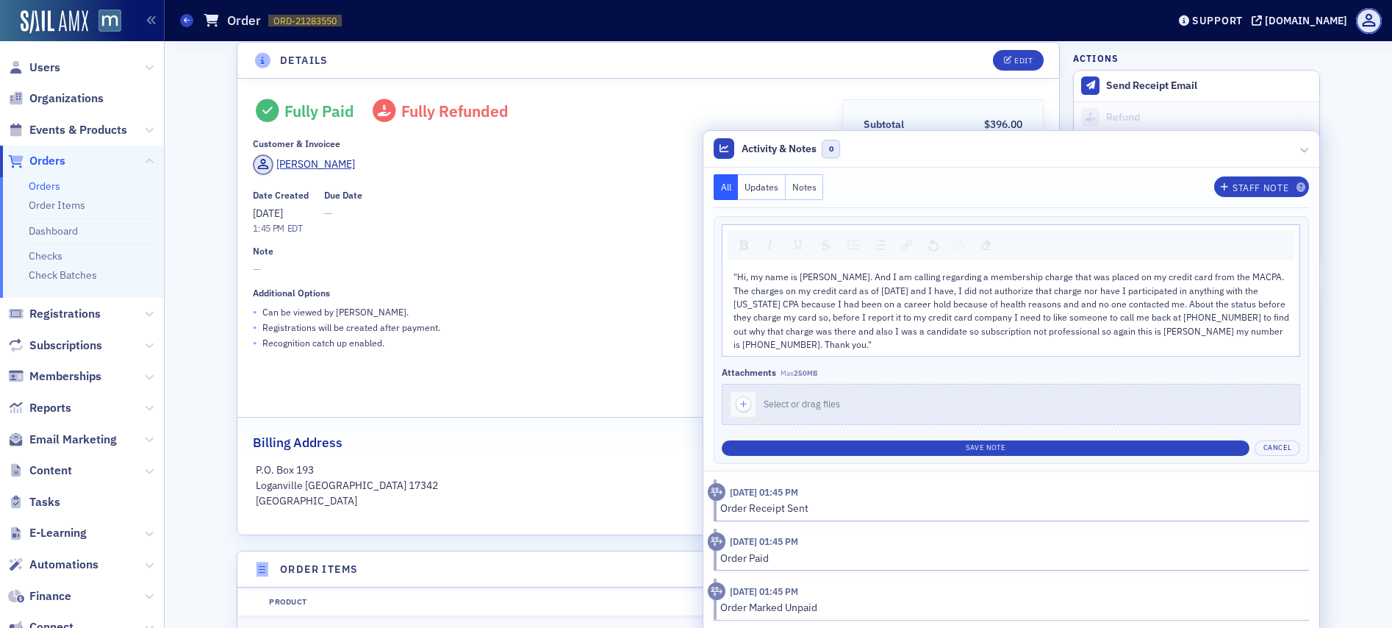
click at [726, 273] on div ""Hi, my name is [PERSON_NAME]. And I am calling regarding a membership charge t…" at bounding box center [1010, 310] width 577 height 91
drag, startPoint x: 794, startPoint y: 350, endPoint x: 719, endPoint y: 262, distance: 115.2
click at [722, 262] on div ""Hi, my name is [PERSON_NAME]. And I am calling regarding a membership charge t…" at bounding box center [1011, 290] width 578 height 132
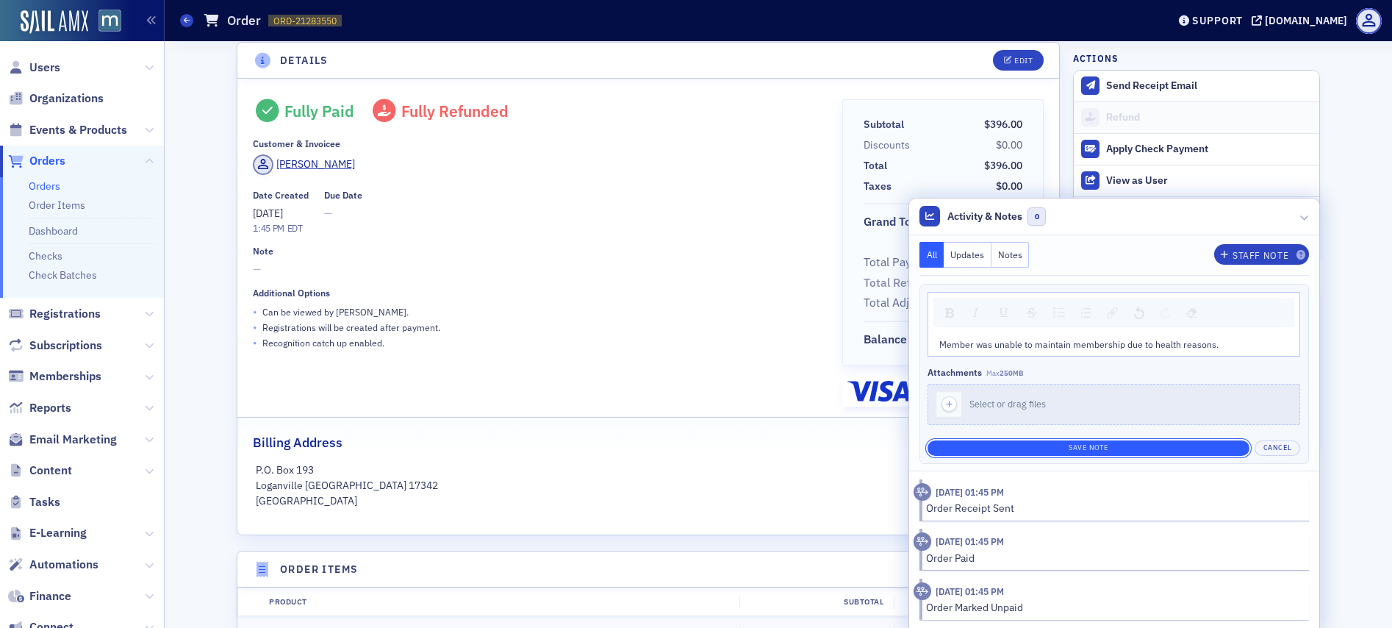
click at [1063, 442] on button "Save Note" at bounding box center [1088, 447] width 322 height 15
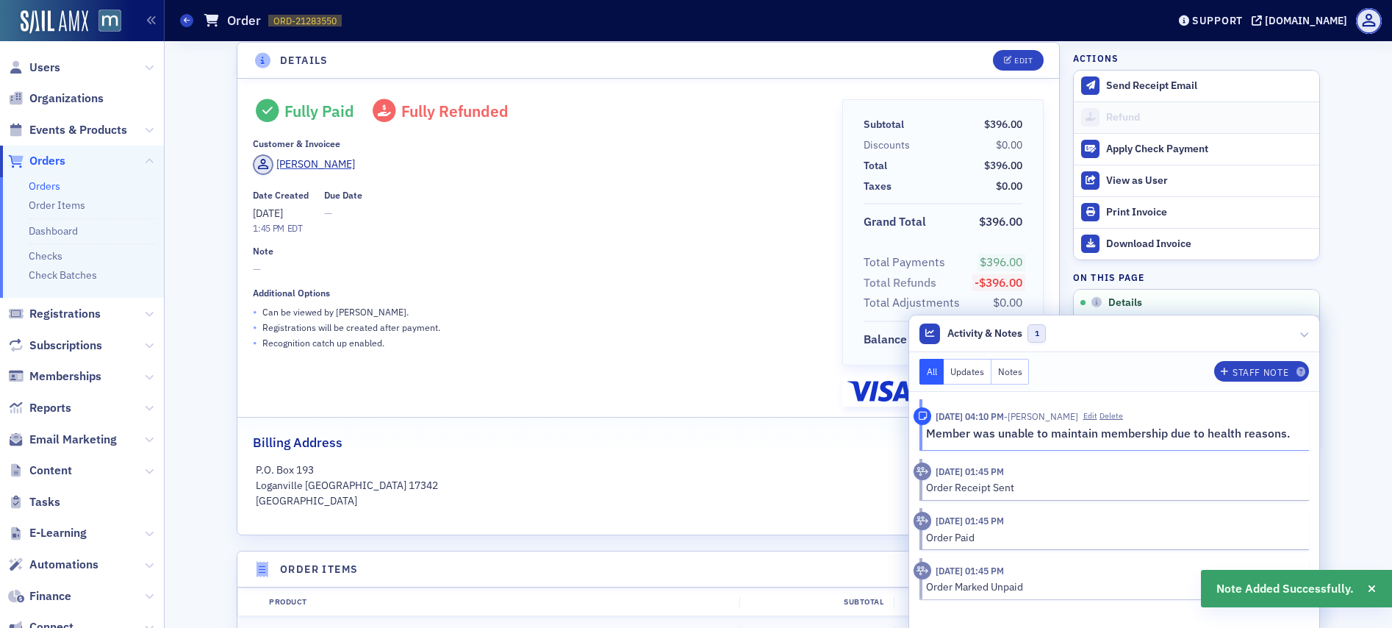
click at [628, 225] on div "Date Created 8/24/2025 1:45 PM EDT Due Date —" at bounding box center [537, 213] width 568 height 46
click at [1307, 331] on header "Activity & Notes 1" at bounding box center [1114, 333] width 410 height 37
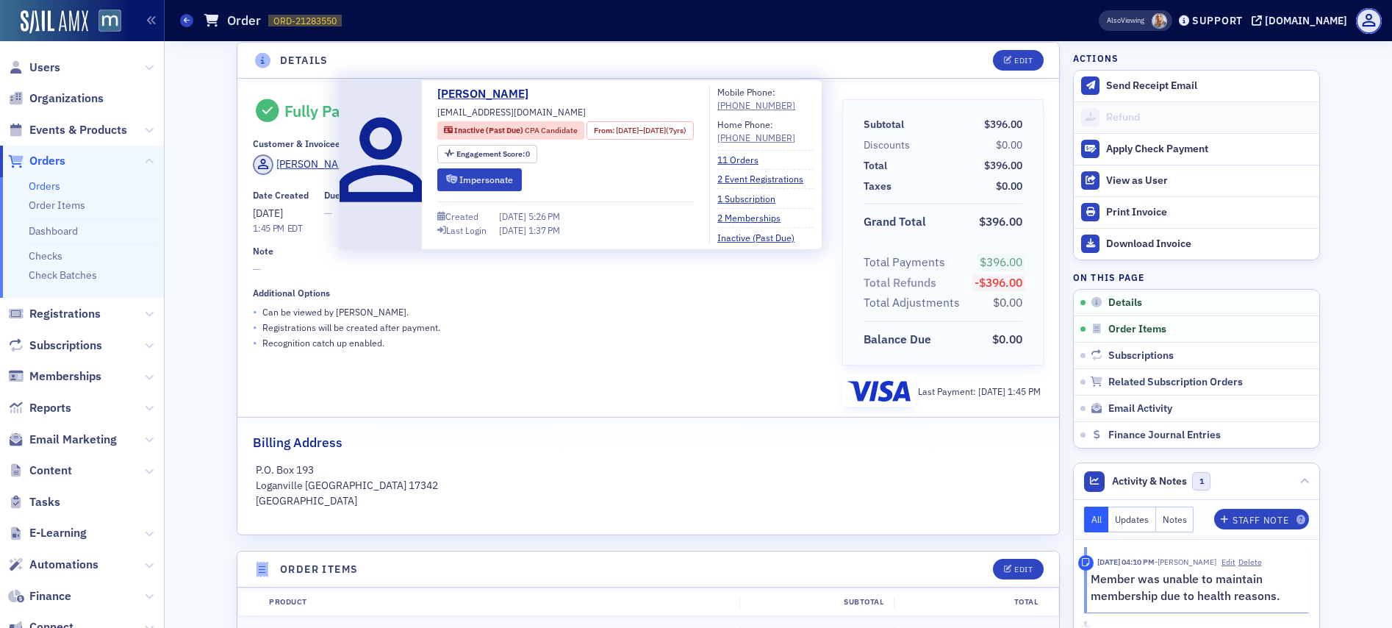
click at [469, 111] on span "[EMAIL_ADDRESS][DOMAIN_NAME]" at bounding box center [511, 111] width 148 height 13
copy div "[EMAIL_ADDRESS][DOMAIN_NAME]"
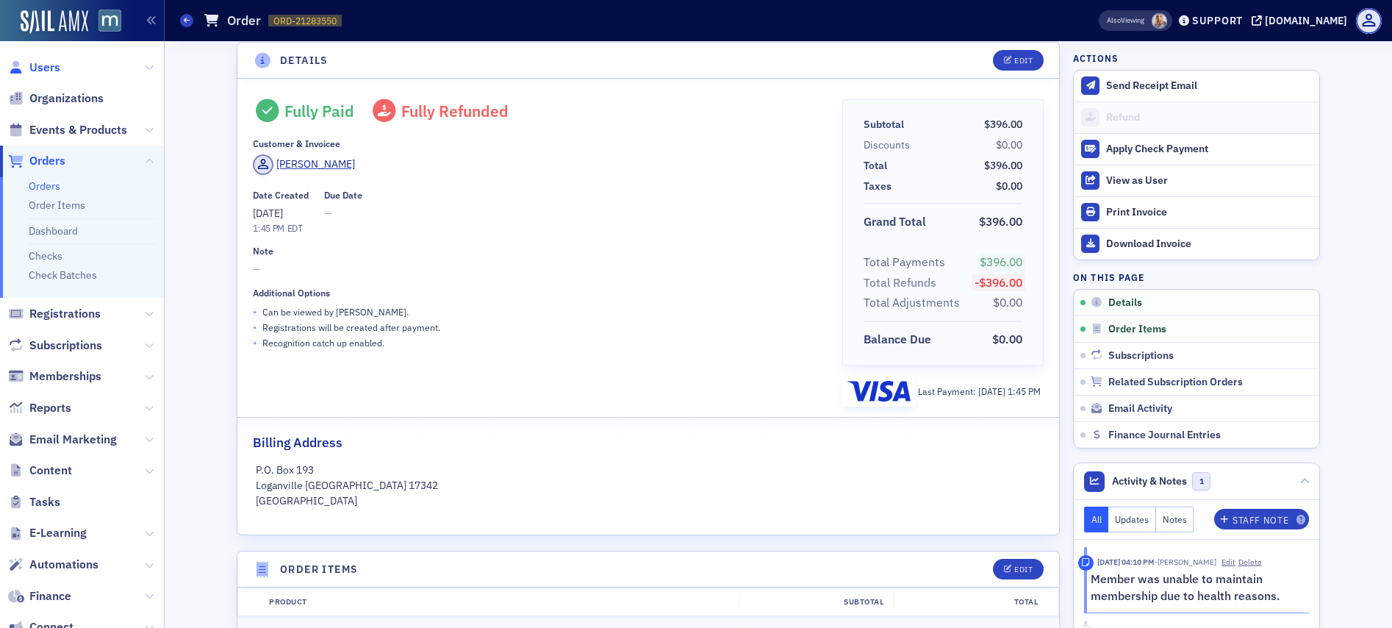
click at [40, 60] on span "Users" at bounding box center [44, 68] width 31 height 16
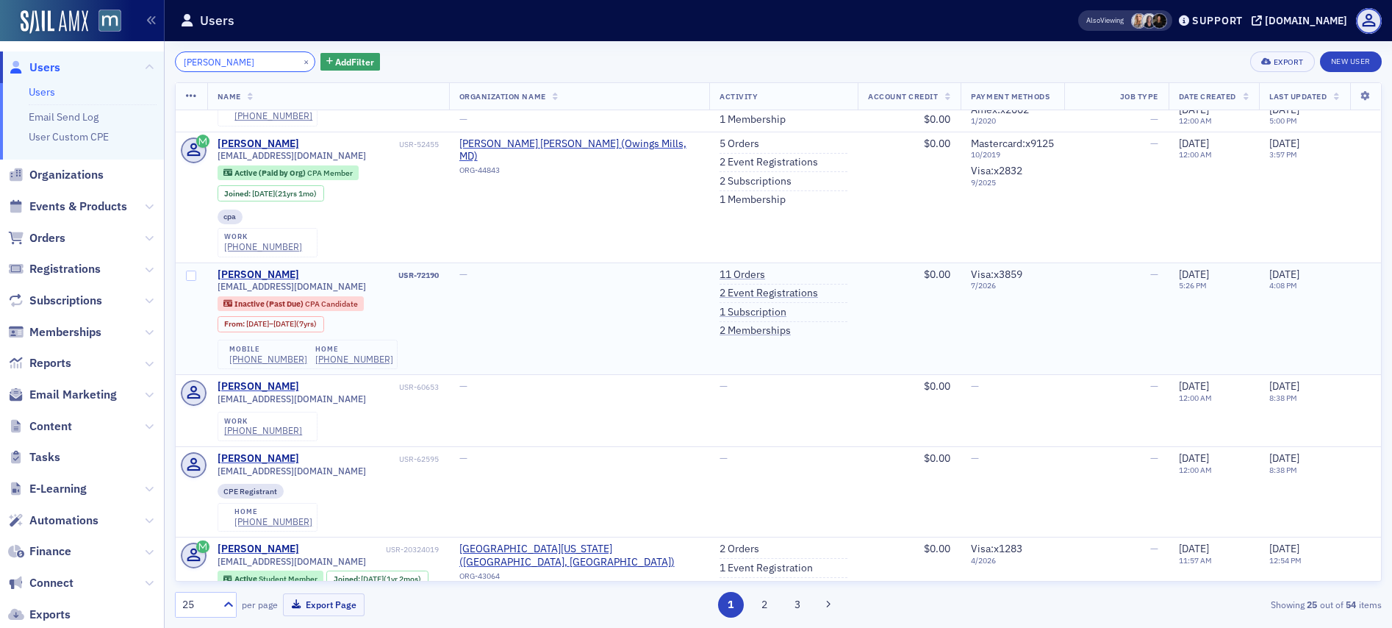
scroll to position [656, 0]
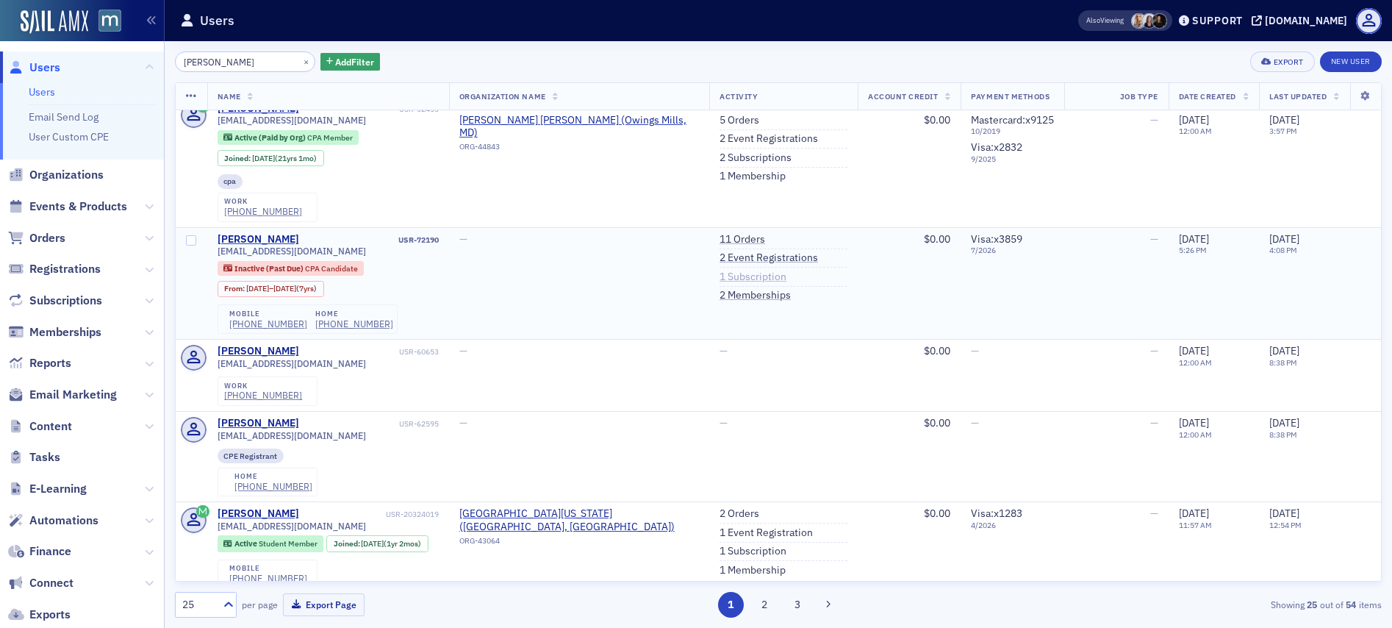
click at [719, 270] on link "1 Subscription" at bounding box center [752, 276] width 67 height 13
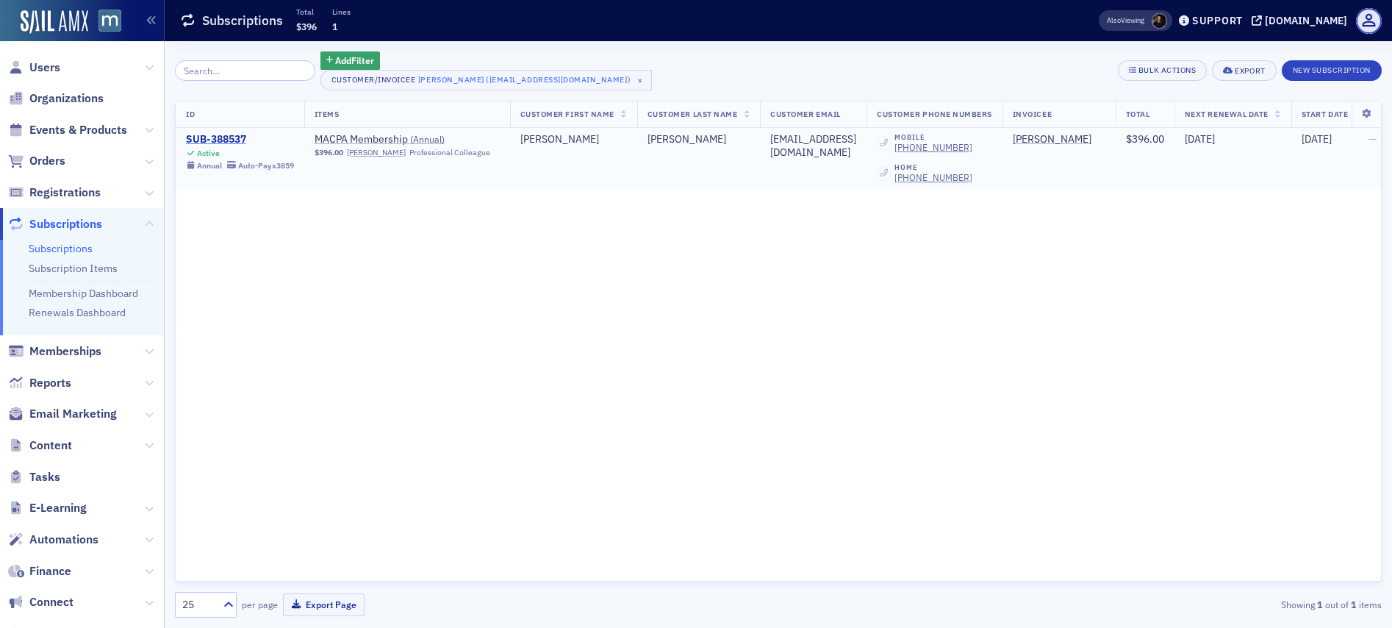
click at [195, 139] on div "SUB-388537" at bounding box center [240, 139] width 108 height 13
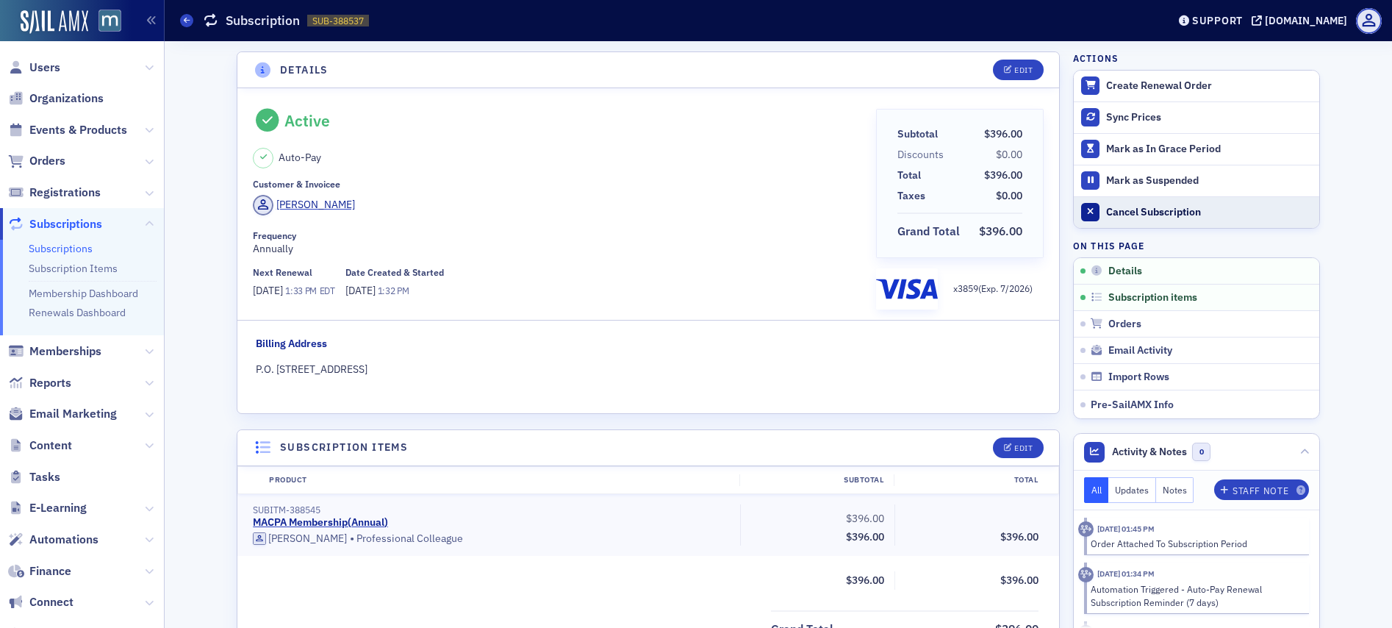
click at [1170, 209] on div "Cancel Subscription" at bounding box center [1209, 212] width 206 height 13
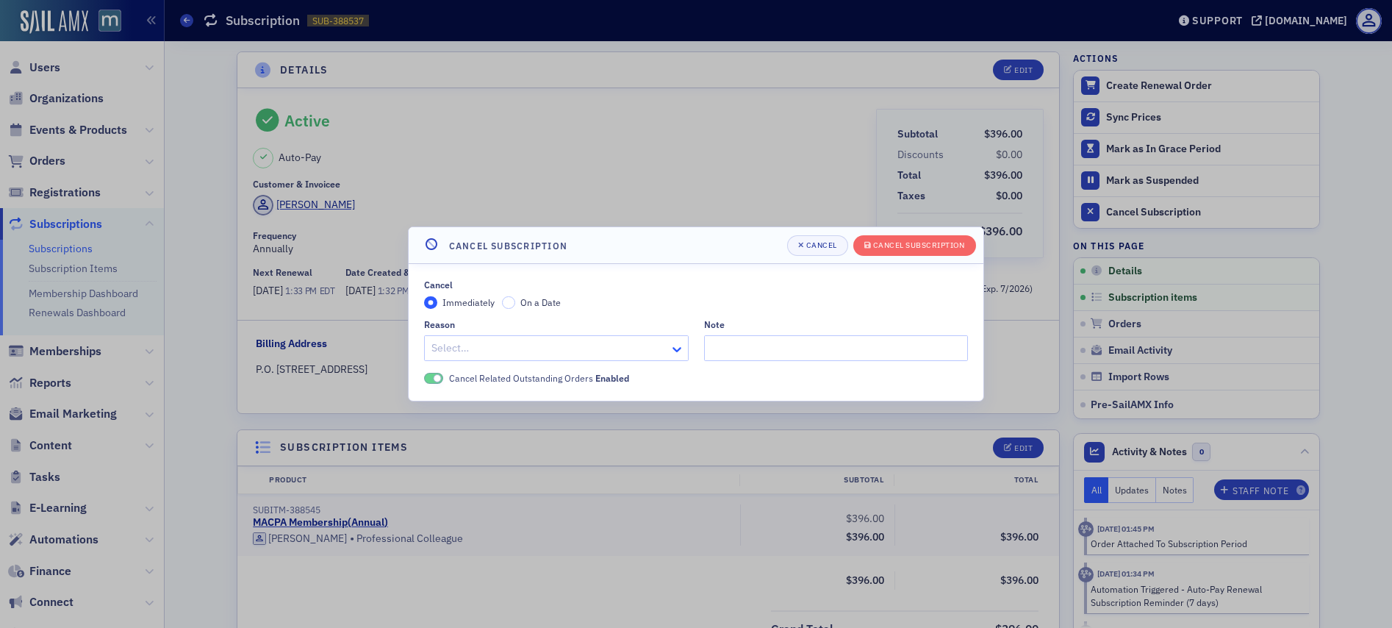
click at [672, 348] on icon at bounding box center [676, 349] width 15 height 15
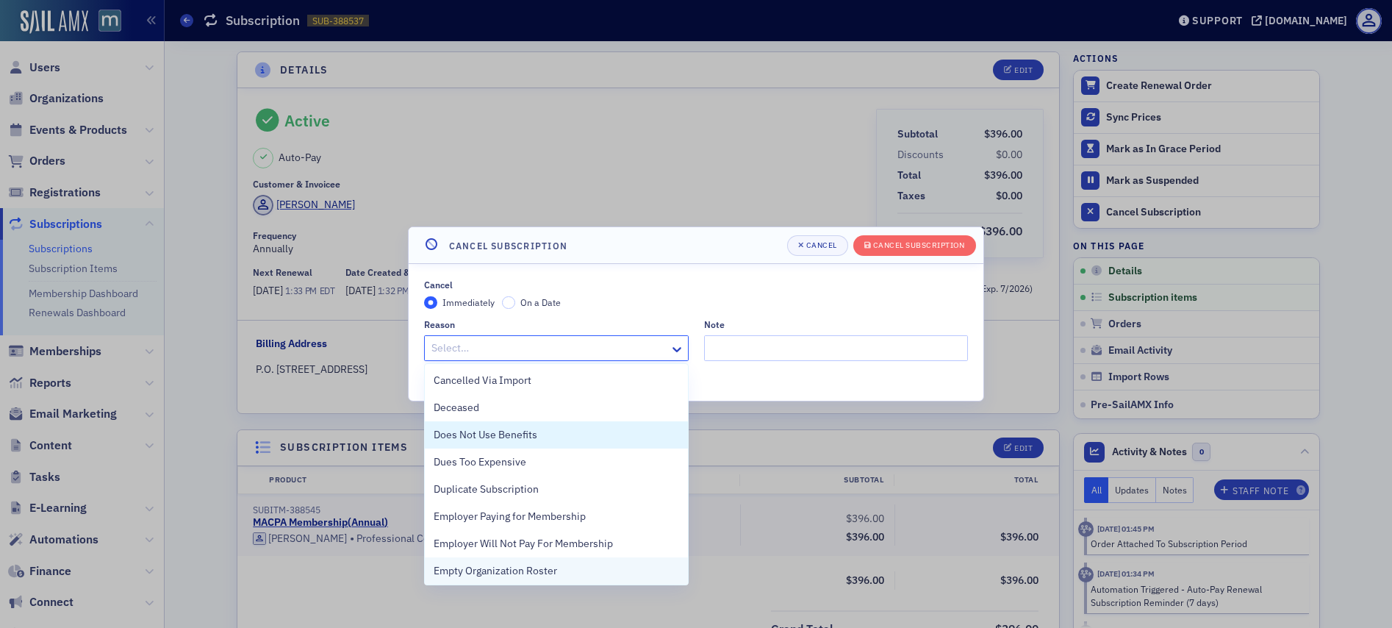
scroll to position [329, 0]
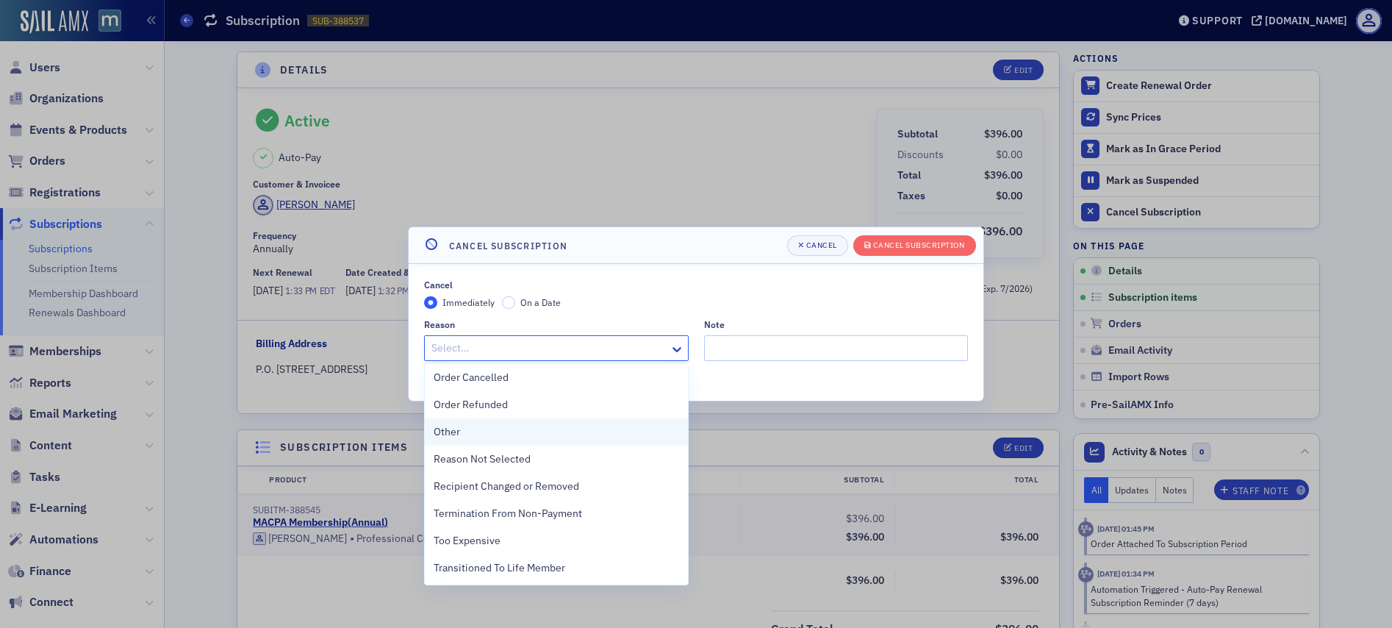
click at [472, 436] on div "Other" at bounding box center [556, 431] width 245 height 15
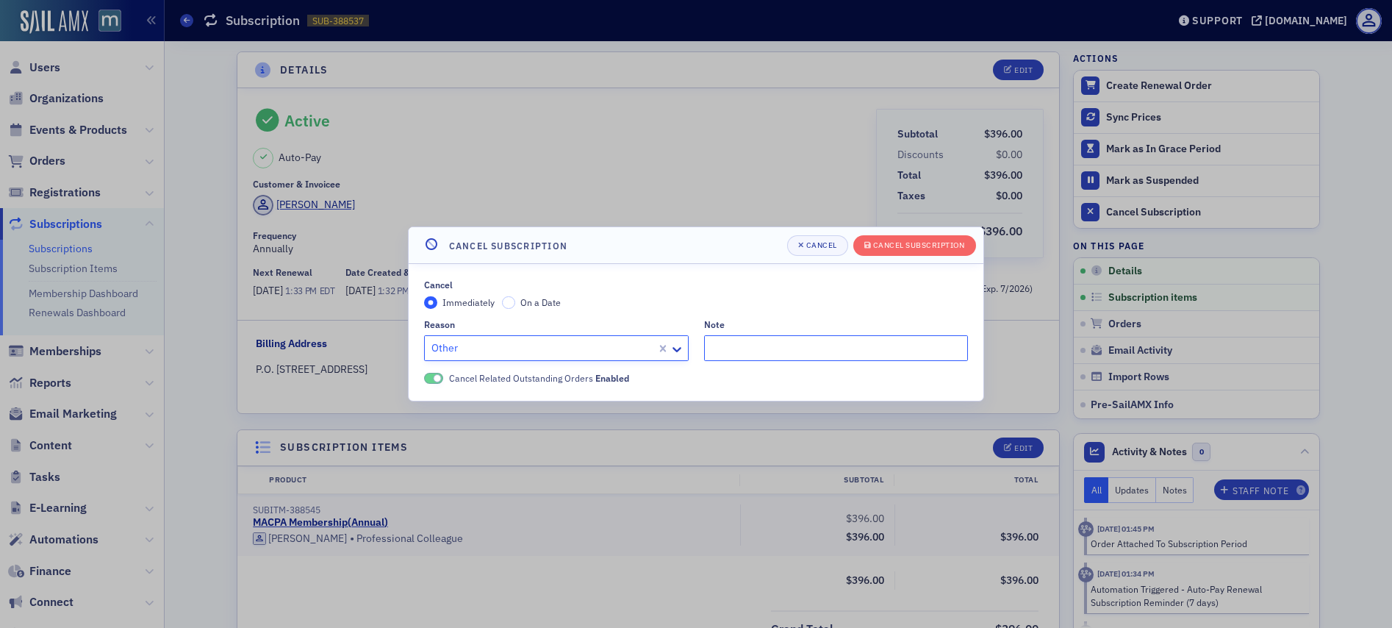
click at [736, 356] on input "Note" at bounding box center [836, 348] width 265 height 26
type input "U"
paste input "Hi, my name is [PERSON_NAME]. And I am calling regarding a membership charge th…"
click at [887, 253] on button "Cancel Subscription" at bounding box center [914, 245] width 123 height 21
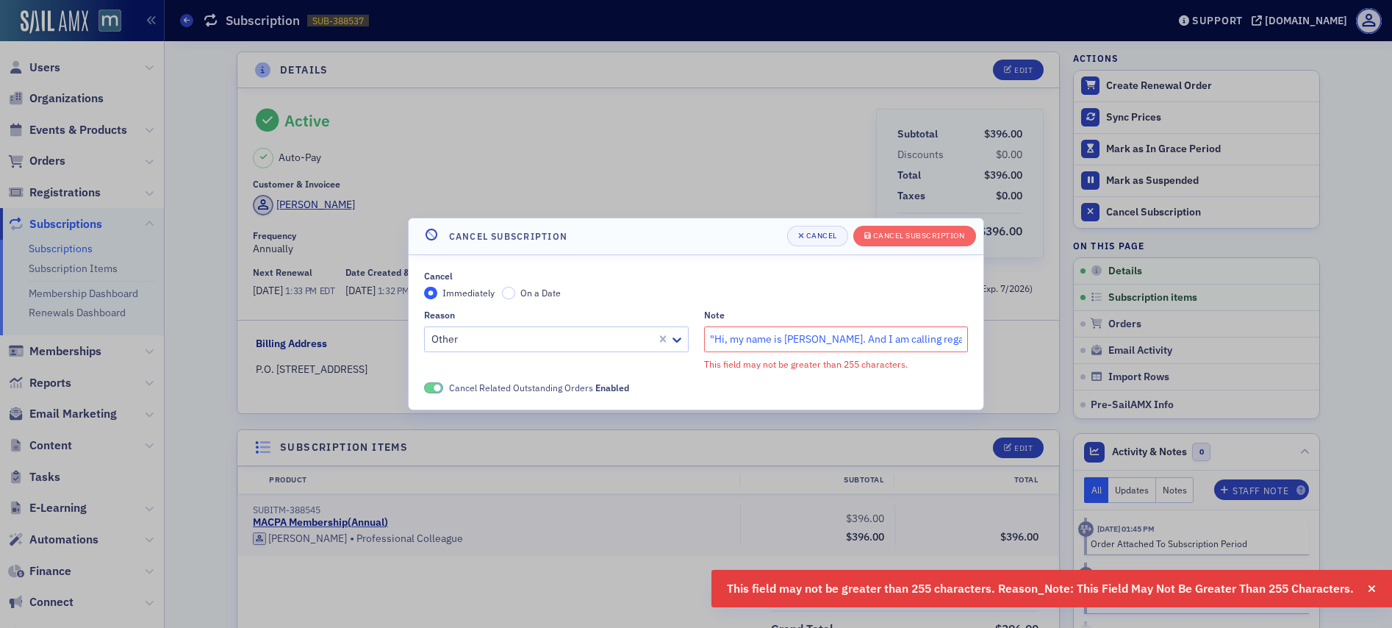
click at [964, 339] on input ""Hi, my name is [PERSON_NAME]. And I am calling regarding a membership charge t…" at bounding box center [836, 339] width 265 height 26
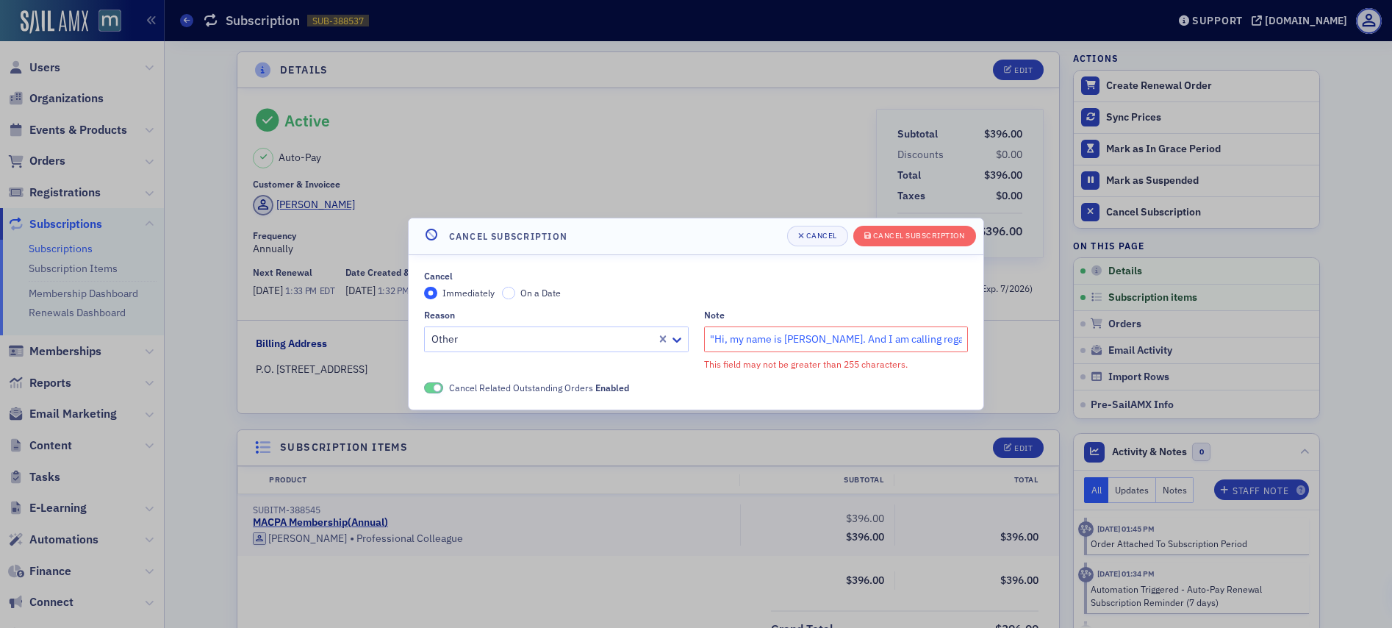
drag, startPoint x: 871, startPoint y: 339, endPoint x: 658, endPoint y: 341, distance: 212.4
click at [658, 341] on div "Reason Other Note "Hi, my name is Tracy Claxton. And I am calling regarding a m…" at bounding box center [696, 339] width 544 height 61
click at [932, 234] on div "Cancel Subscription" at bounding box center [919, 235] width 92 height 8
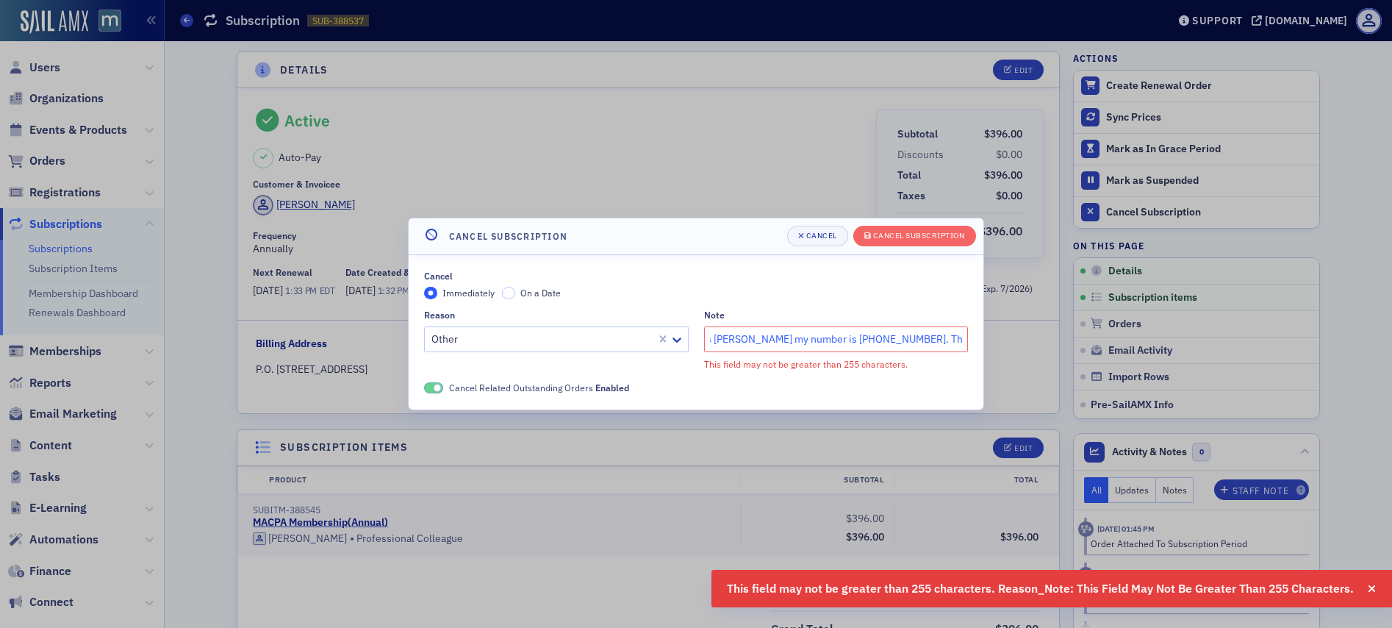
scroll to position [0, 2796]
drag, startPoint x: 905, startPoint y: 335, endPoint x: 1049, endPoint y: 338, distance: 143.3
click at [1049, 338] on div "Cancel Subscription Cancel Cancel Subscription Cancel Immediately On a Date Rea…" at bounding box center [696, 314] width 1392 height 628
click at [960, 337] on input "" I am calling regarding a membership charge that was placed on my credit card …" at bounding box center [836, 339] width 265 height 26
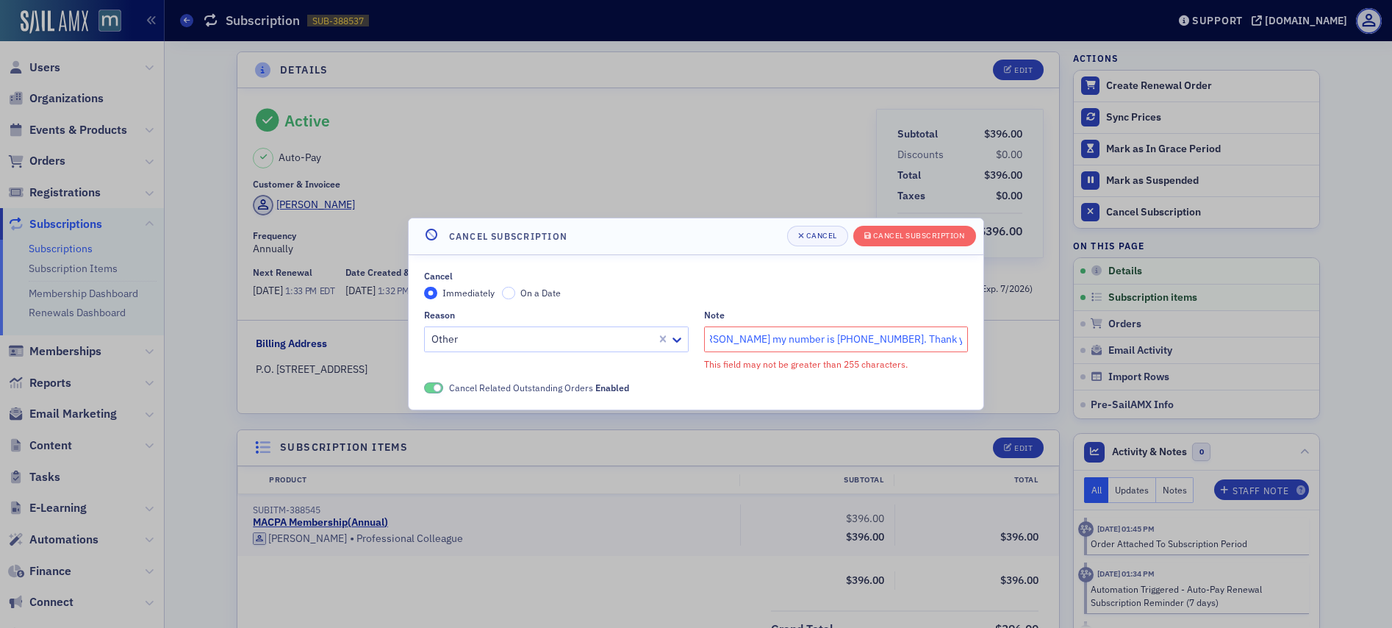
drag, startPoint x: 904, startPoint y: 339, endPoint x: 722, endPoint y: 344, distance: 181.6
click at [722, 344] on input "" I am calling regarding a membership charge that was placed on my credit card …" at bounding box center [836, 339] width 265 height 26
click at [926, 234] on div "Cancel Subscription" at bounding box center [919, 235] width 92 height 8
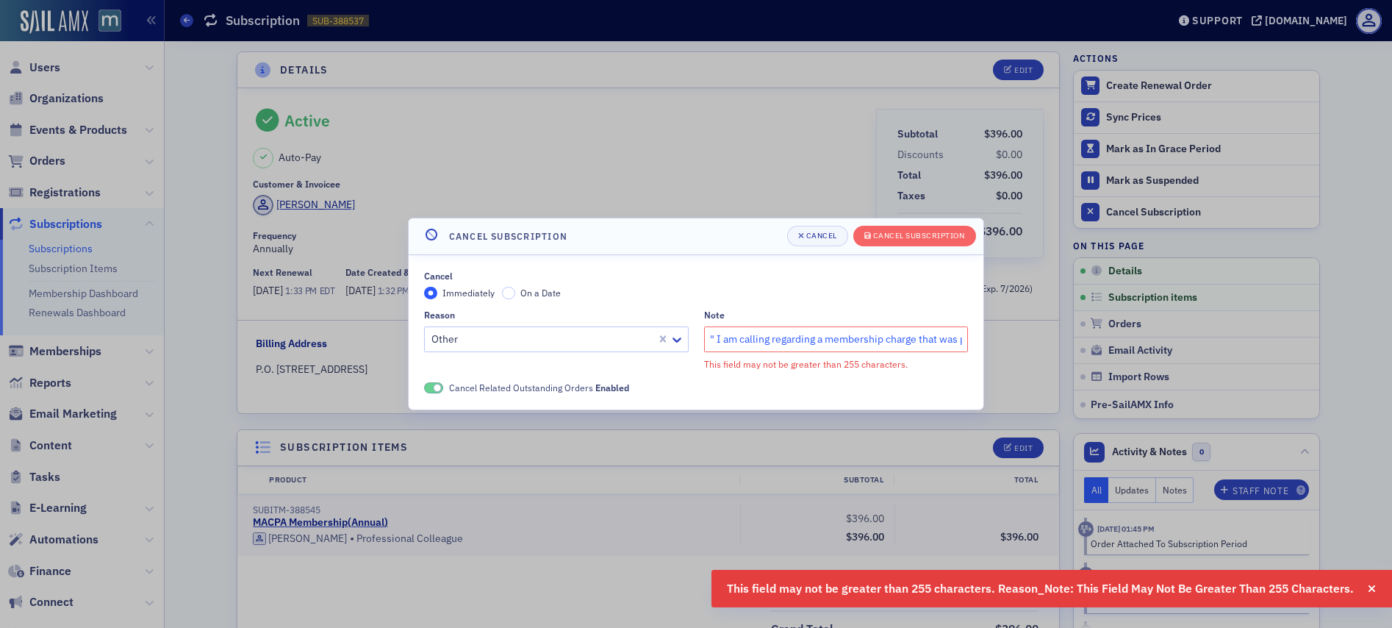
click at [958, 339] on input "" I am calling regarding a membership charge that was placed on my credit card …" at bounding box center [836, 339] width 265 height 26
drag, startPoint x: 932, startPoint y: 342, endPoint x: 1040, endPoint y: 333, distance: 109.1
click at [1040, 333] on div "Cancel Subscription Cancel Cancel Subscription Cancel Immediately On a Date Rea…" at bounding box center [696, 314] width 1392 height 628
drag, startPoint x: 952, startPoint y: 339, endPoint x: 977, endPoint y: 339, distance: 25.0
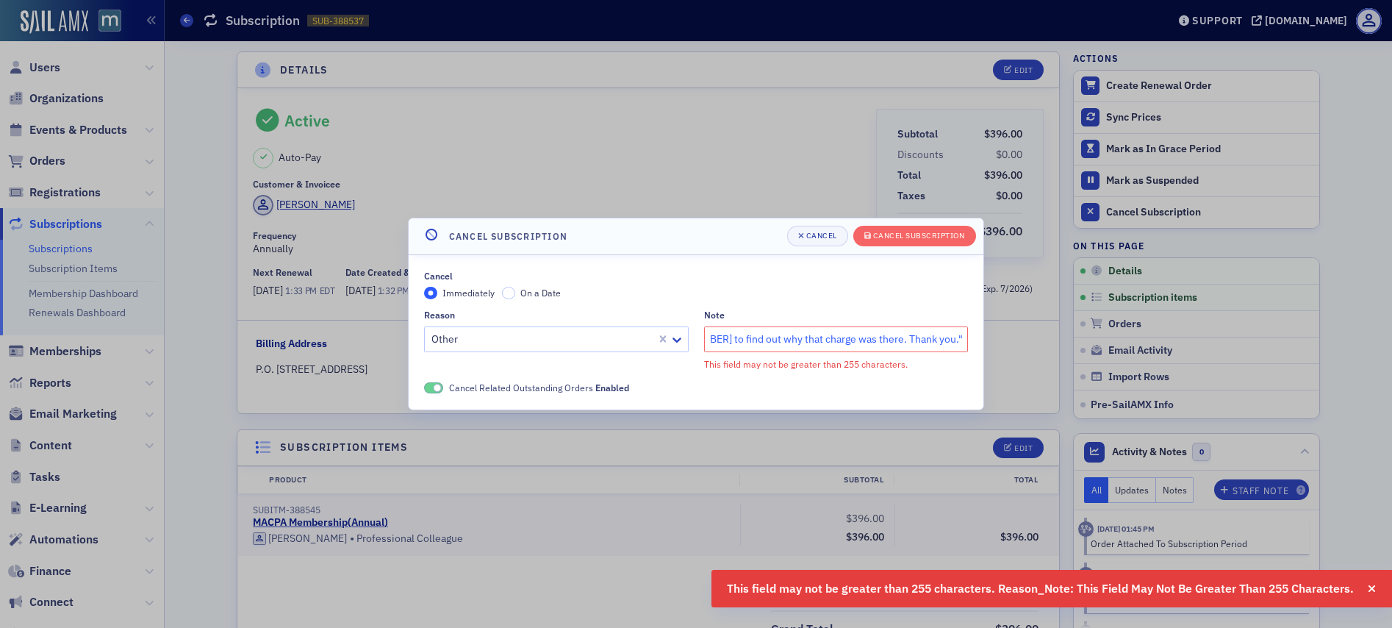
click at [958, 339] on input "" I am calling regarding a membership charge that was placed on my credit card …" at bounding box center [836, 339] width 265 height 26
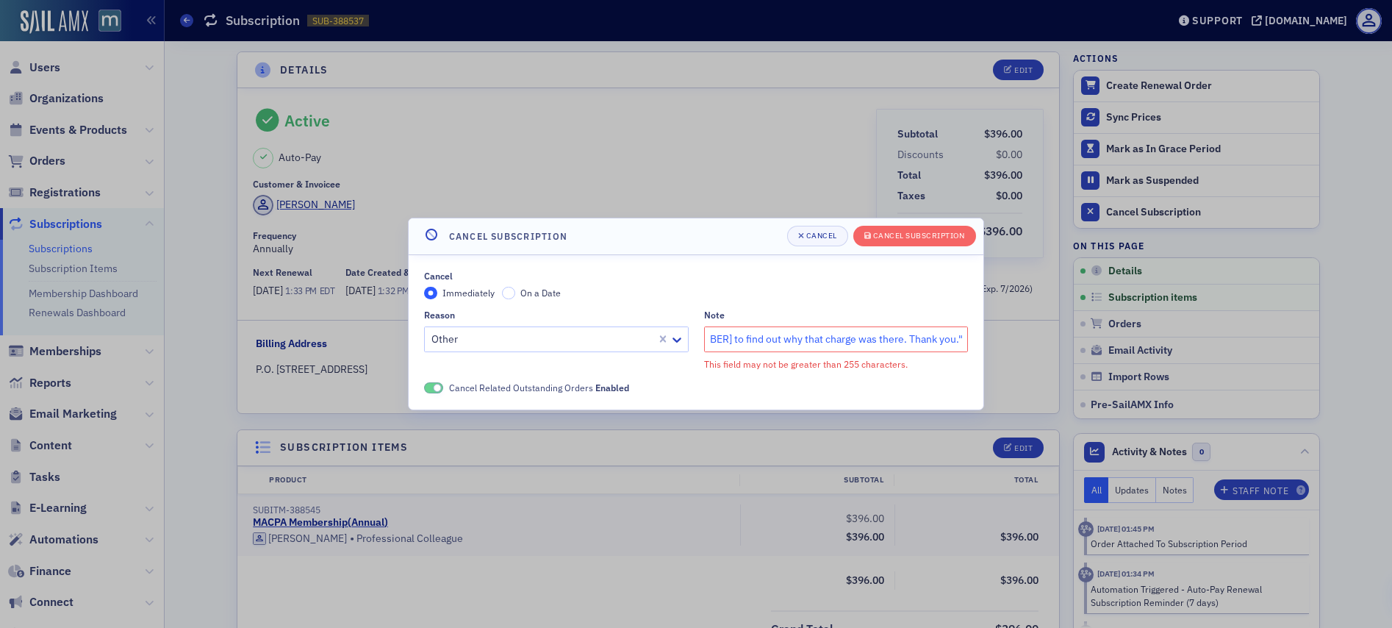
drag, startPoint x: 963, startPoint y: 339, endPoint x: 759, endPoint y: 343, distance: 203.6
click at [759, 343] on input "" I am calling regarding a membership charge that was placed on my credit card …" at bounding box center [836, 339] width 265 height 26
click at [929, 233] on div "Cancel Subscription" at bounding box center [919, 235] width 92 height 8
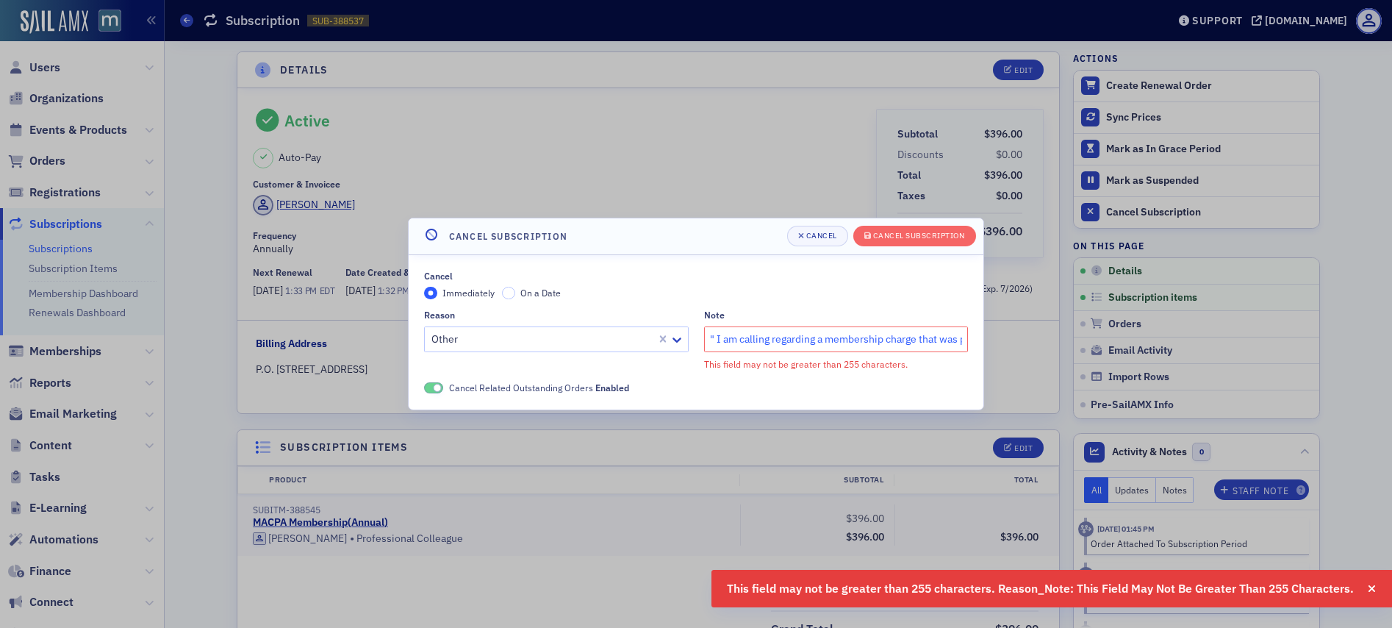
click at [962, 340] on input "" I am calling regarding a membership charge that was placed on my credit card …" at bounding box center [836, 339] width 265 height 26
click at [967, 340] on input "" I am calling regarding a membership charge that was placed on my credit card …" at bounding box center [836, 339] width 265 height 26
drag, startPoint x: 928, startPoint y: 339, endPoint x: 1132, endPoint y: 352, distance: 204.7
click at [1132, 352] on div "Cancel Subscription Cancel Cancel Subscription Cancel Immediately On a Date Rea…" at bounding box center [696, 314] width 1392 height 628
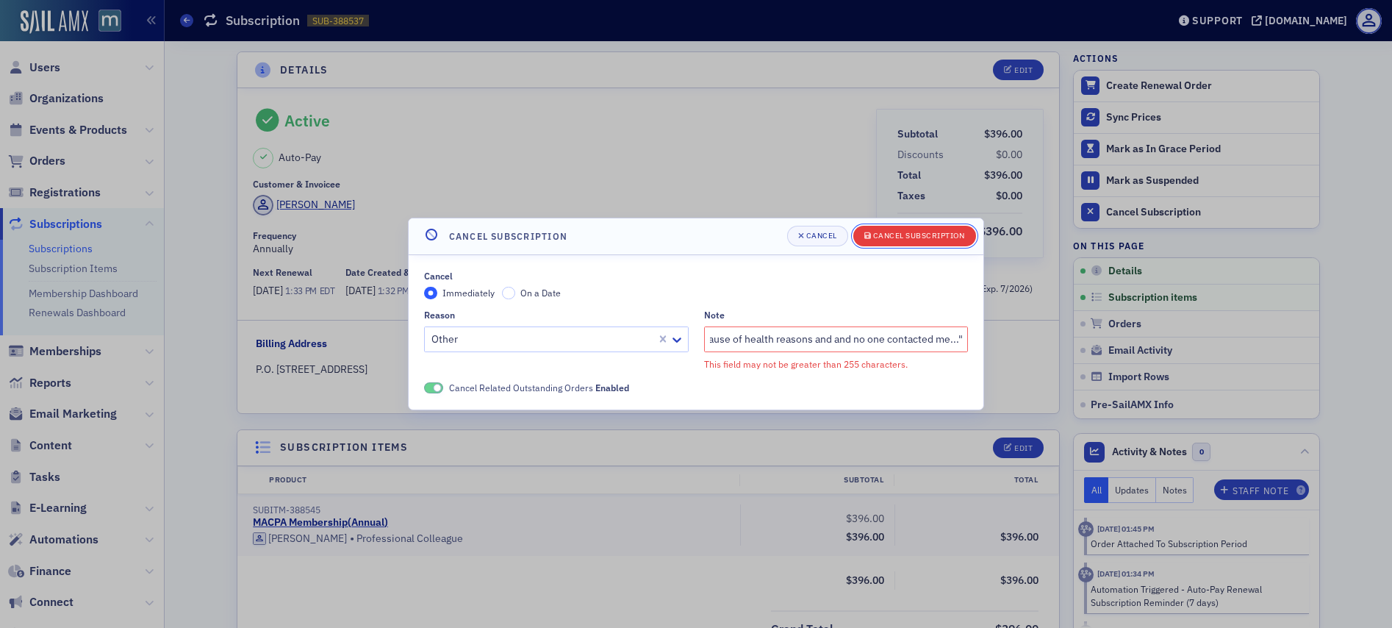
scroll to position [0, 0]
click at [953, 244] on button "Cancel Subscription" at bounding box center [914, 236] width 123 height 21
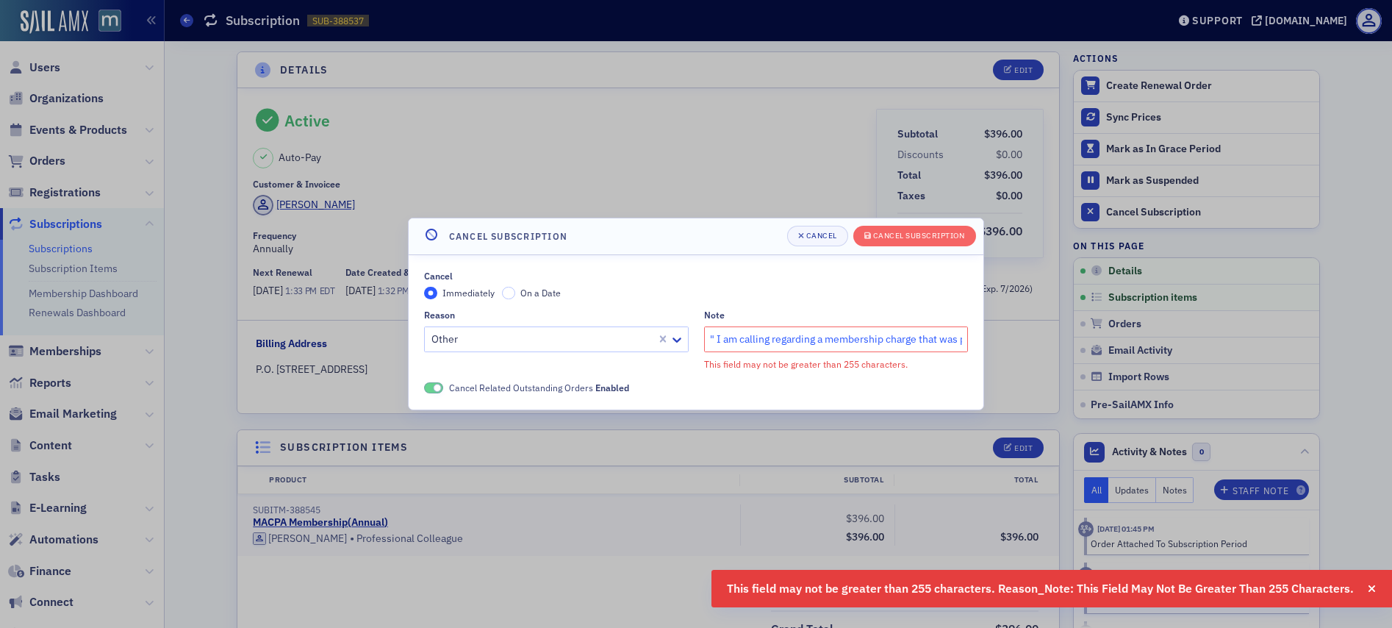
click at [959, 344] on input "" I am calling regarding a membership charge that was placed on my credit card …" at bounding box center [836, 339] width 265 height 26
drag, startPoint x: 949, startPoint y: 342, endPoint x: 1310, endPoint y: 362, distance: 362.1
click at [1310, 362] on div "Cancel Subscription Cancel Cancel Subscription Cancel Immediately On a Date Rea…" at bounding box center [696, 314] width 1392 height 628
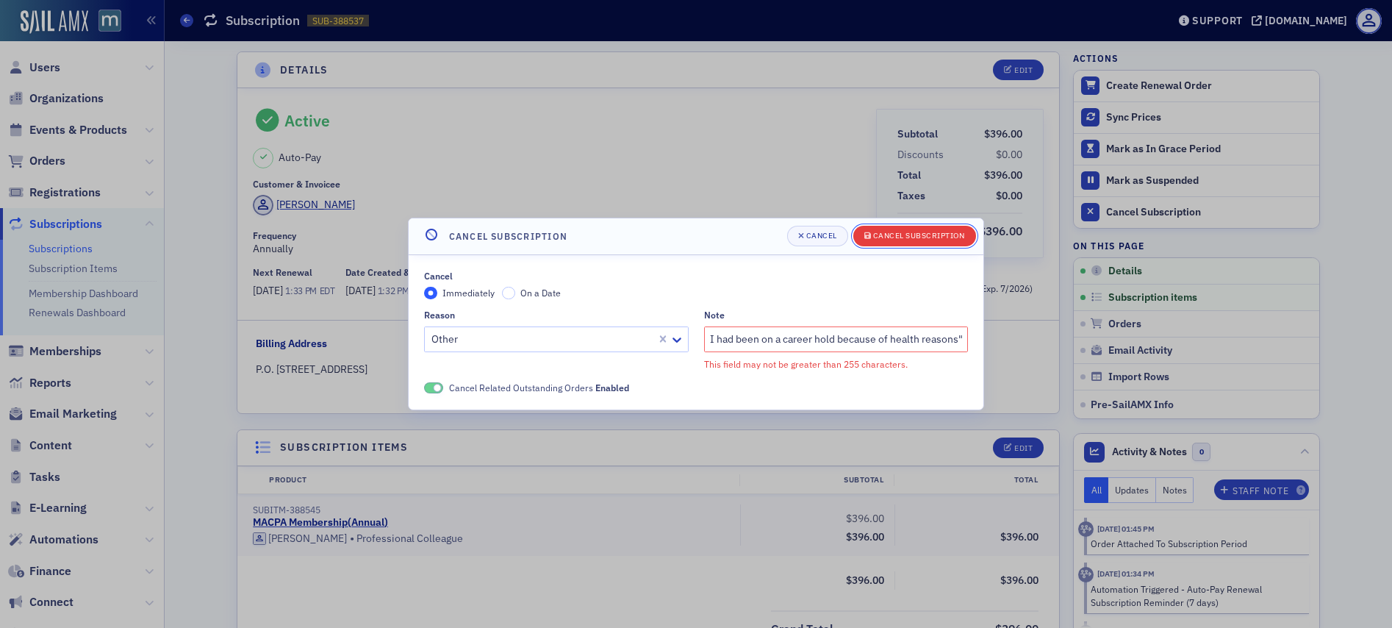
scroll to position [0, 0]
click at [888, 244] on button "Cancel Subscription" at bounding box center [914, 236] width 123 height 21
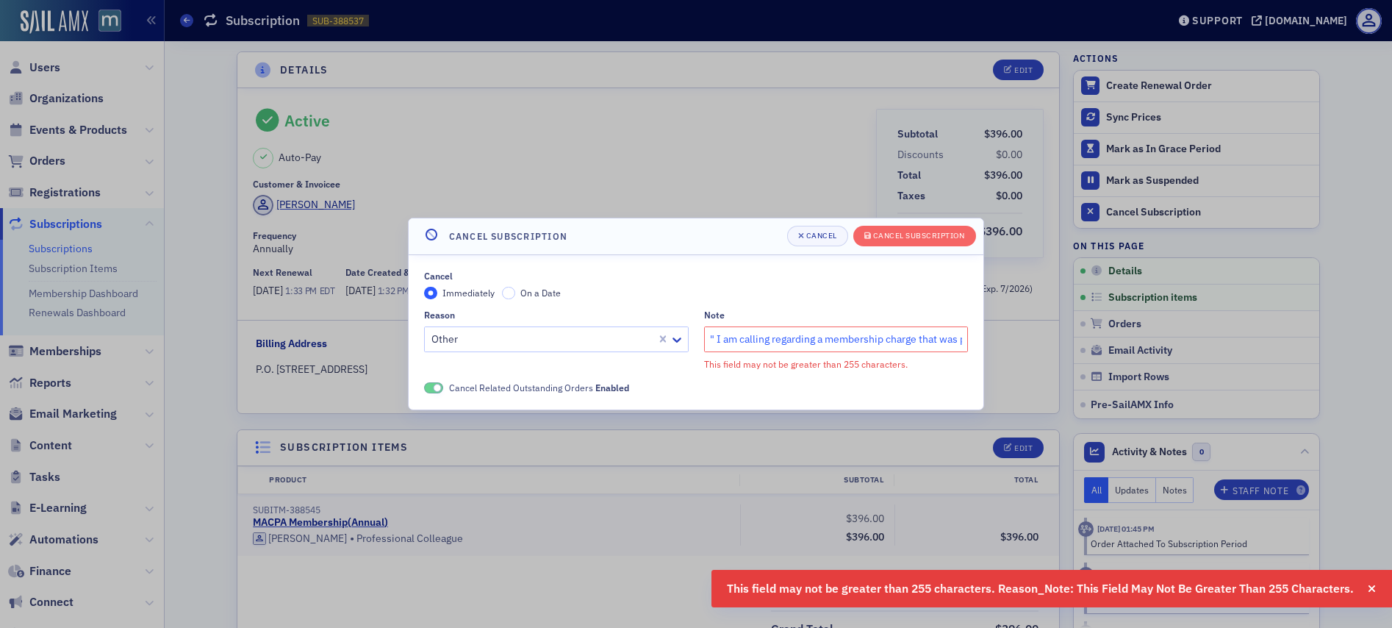
drag, startPoint x: 929, startPoint y: 339, endPoint x: 618, endPoint y: 340, distance: 310.8
click at [618, 342] on div "Reason Other Note " I am calling regarding a membership charge that was placed …" at bounding box center [696, 339] width 544 height 61
type input "at was placed on my credit card from the MACPA. The charges on my credit card a…"
click at [758, 331] on input "at was placed on my credit card from the MACPA. The charges on my credit card a…" at bounding box center [836, 339] width 265 height 26
click at [761, 332] on input "at was placed on my credit card from the MACPA. The charges on my credit card a…" at bounding box center [836, 339] width 265 height 26
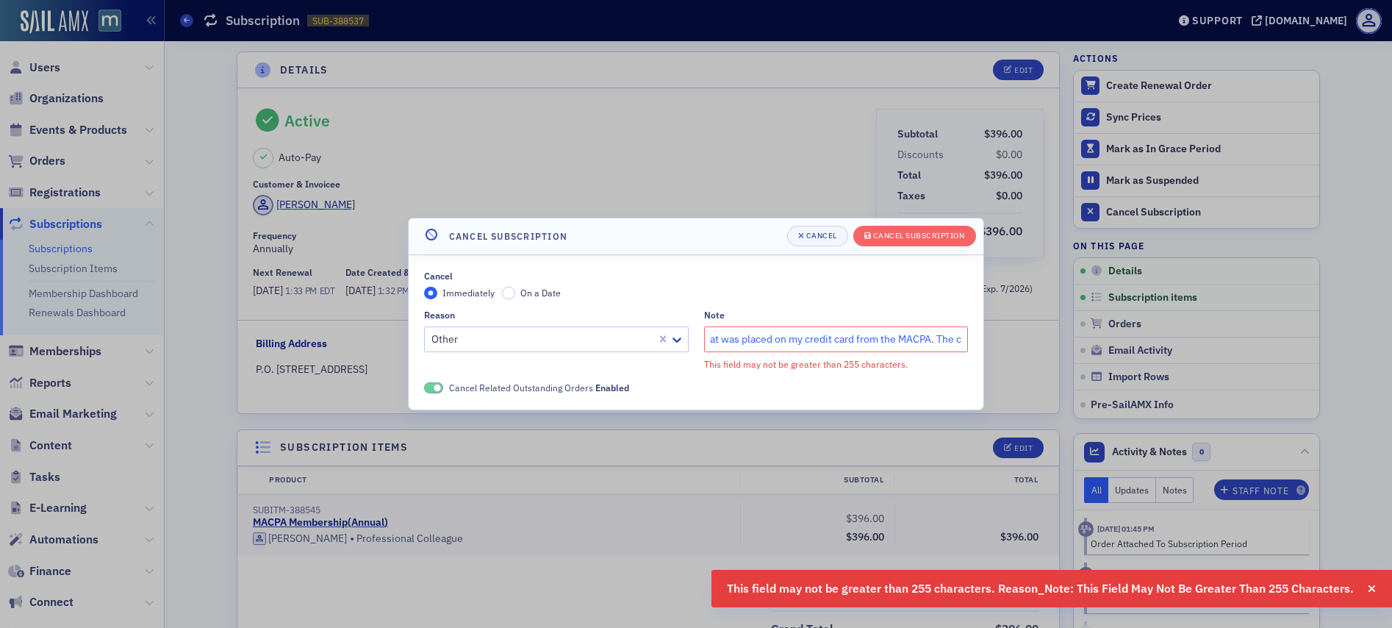
click at [761, 333] on input "at was placed on my credit card from the MACPA. The charges on my credit card a…" at bounding box center [836, 339] width 265 height 26
click at [761, 334] on input "at was placed on my credit card from the MACPA. The charges on my credit card a…" at bounding box center [836, 339] width 265 height 26
click at [762, 335] on input "at was placed on my credit card from the MACPA. The charges on my credit card a…" at bounding box center [836, 339] width 265 height 26
click at [762, 336] on input "at was placed on my credit card from the MACPA. The charges on my credit card a…" at bounding box center [836, 339] width 265 height 26
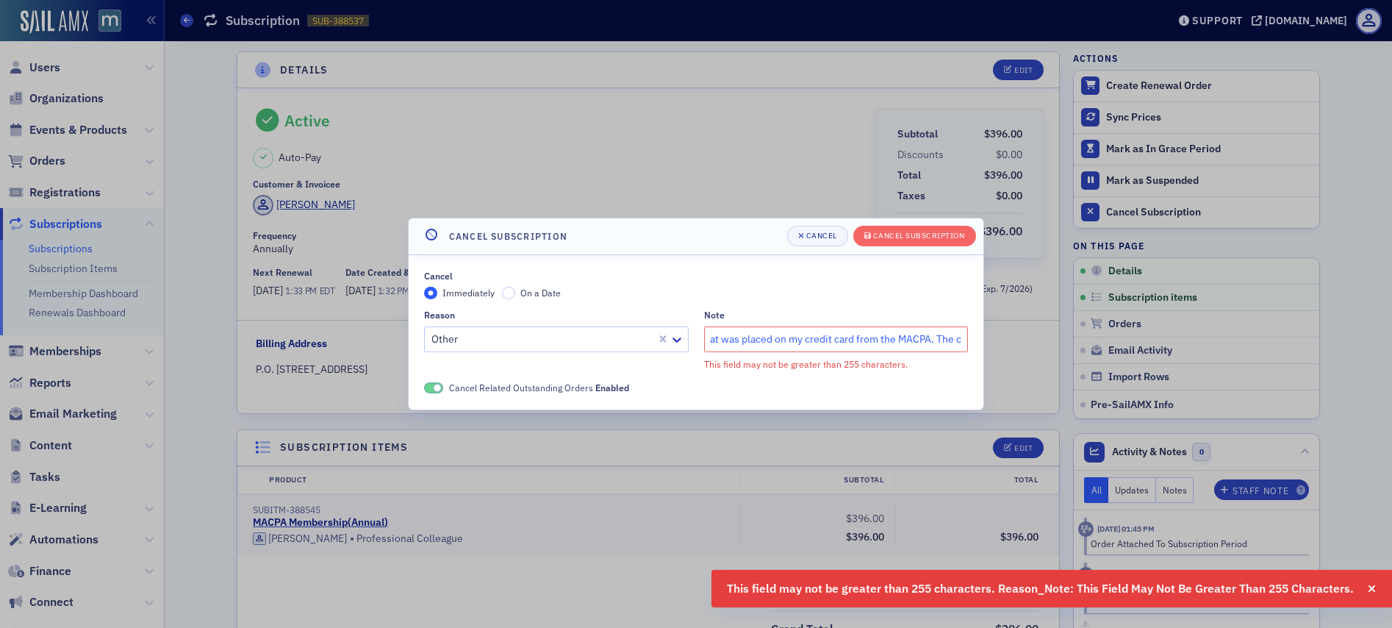
click at [763, 336] on input "at was placed on my credit card from the MACPA. The charges on my credit card a…" at bounding box center [836, 339] width 265 height 26
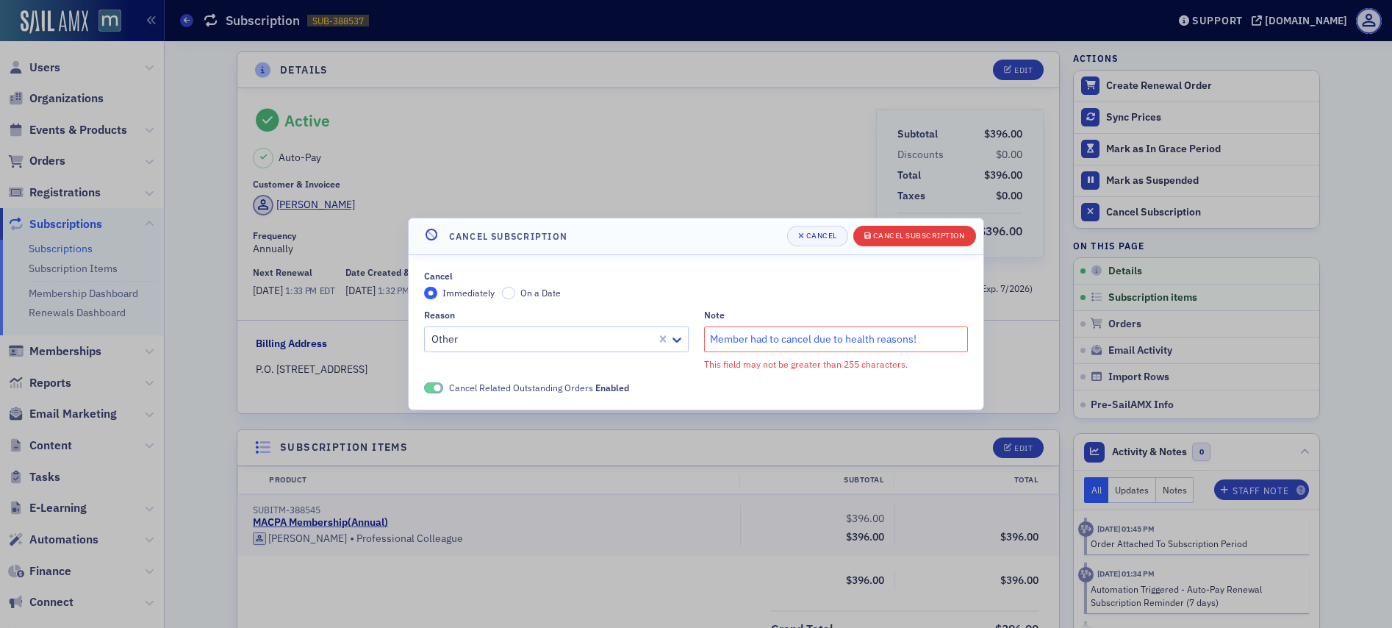
type input "Member had to cancel due to health reasons!"
click at [907, 231] on div "Cancel Subscription" at bounding box center [919, 235] width 92 height 8
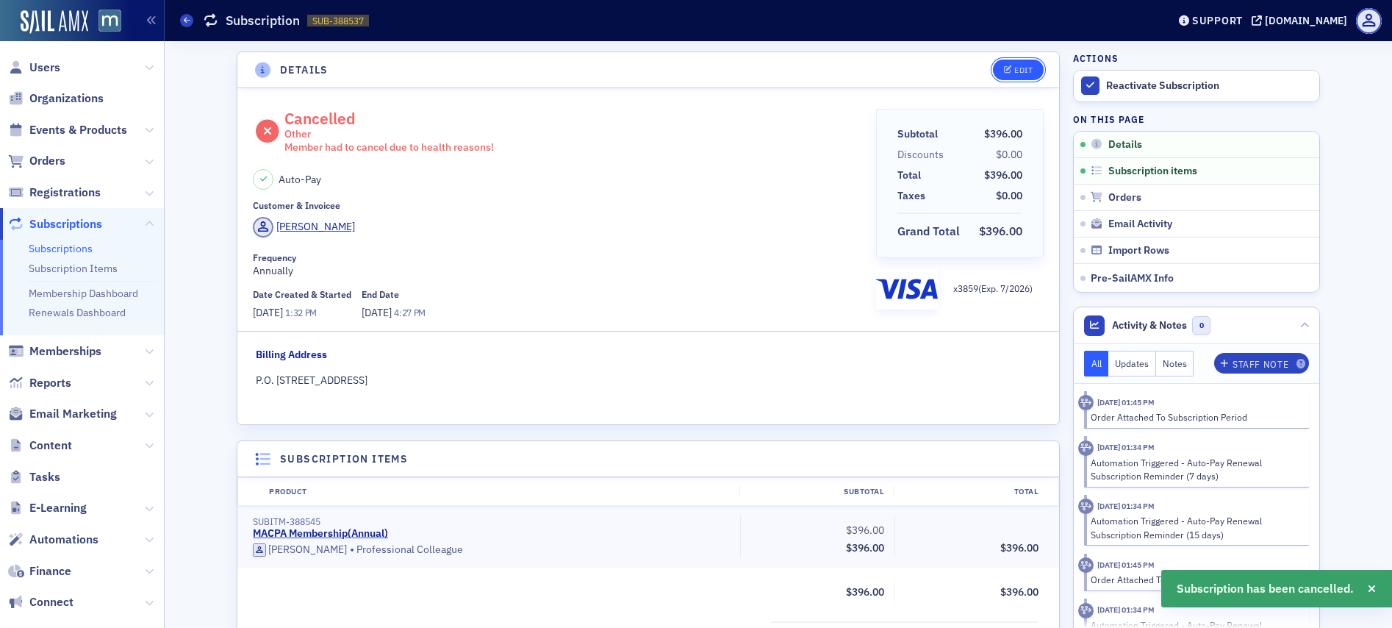
click at [1014, 68] on div "Edit" at bounding box center [1023, 70] width 18 height 8
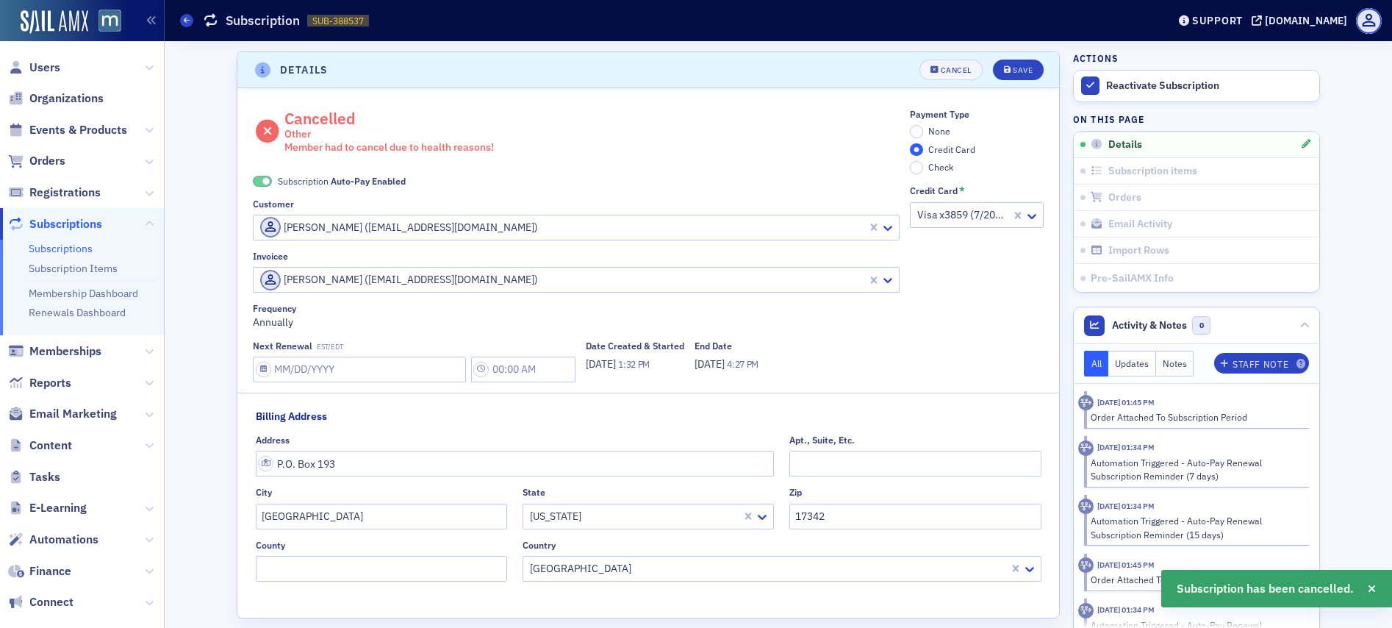
scroll to position [3, 0]
click at [257, 174] on span at bounding box center [262, 178] width 19 height 11
click at [913, 124] on input "None" at bounding box center [916, 128] width 13 height 13
click at [1028, 59] on button "Save" at bounding box center [1018, 67] width 51 height 21
